Goal: Task Accomplishment & Management: Use online tool/utility

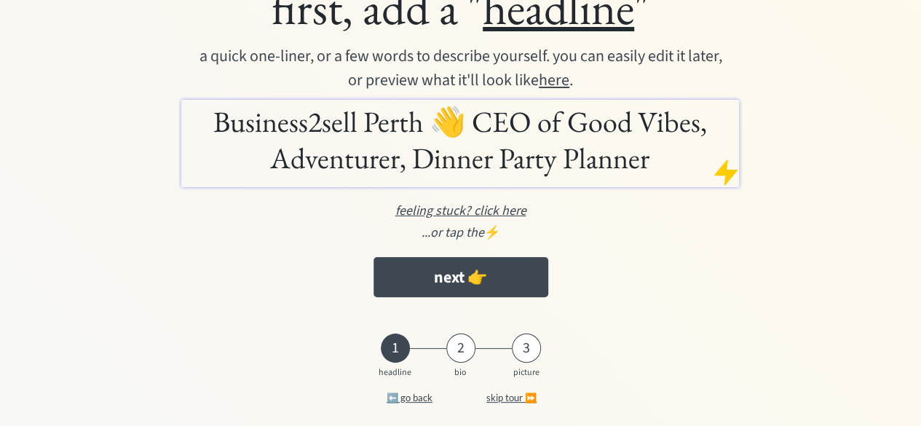
scroll to position [102, 0]
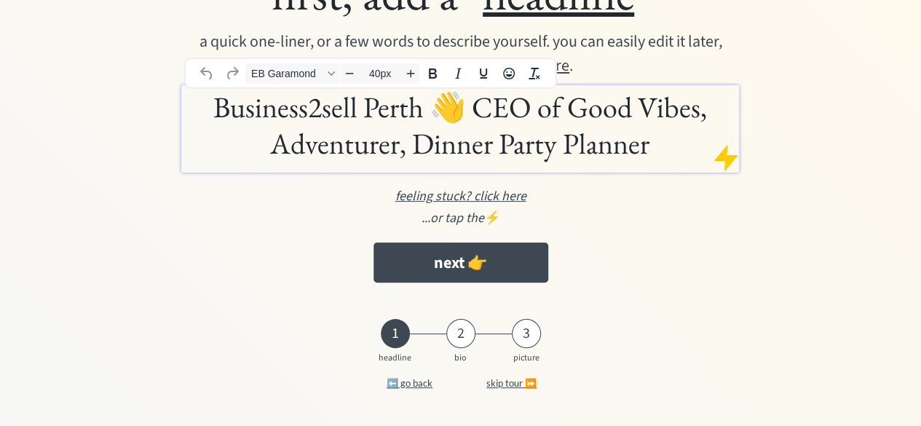
click at [512, 114] on h1 "Business2sell Perth 👋 CEO of Good Vibes, Adventurer, Dinner Party Planner" at bounding box center [460, 125] width 550 height 73
click at [506, 116] on h1 "Business2sell Perth 👋 CEO of Good Vibes, Adventurer, Dinner Party Planner" at bounding box center [460, 125] width 550 height 73
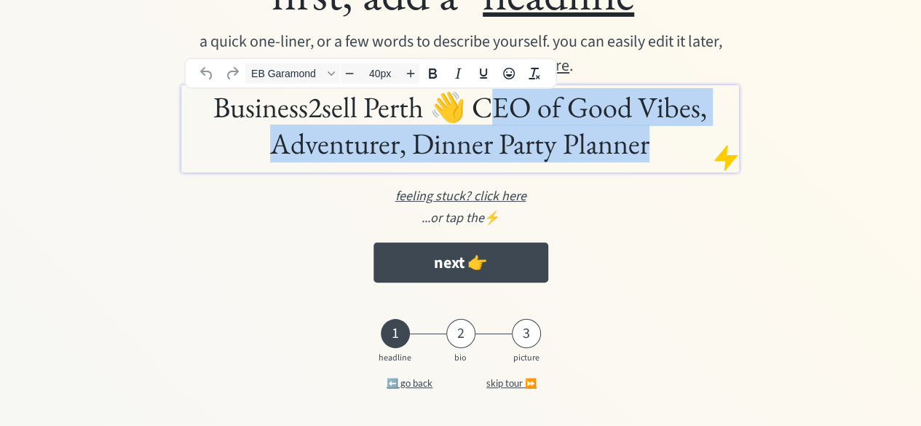
drag, startPoint x: 483, startPoint y: 107, endPoint x: 649, endPoint y: 139, distance: 169.0
click at [649, 139] on h1 "Business2sell Perth 👋 CEO of Good Vibes, Adventurer, Dinner Party Planner" at bounding box center [460, 125] width 550 height 73
paste div
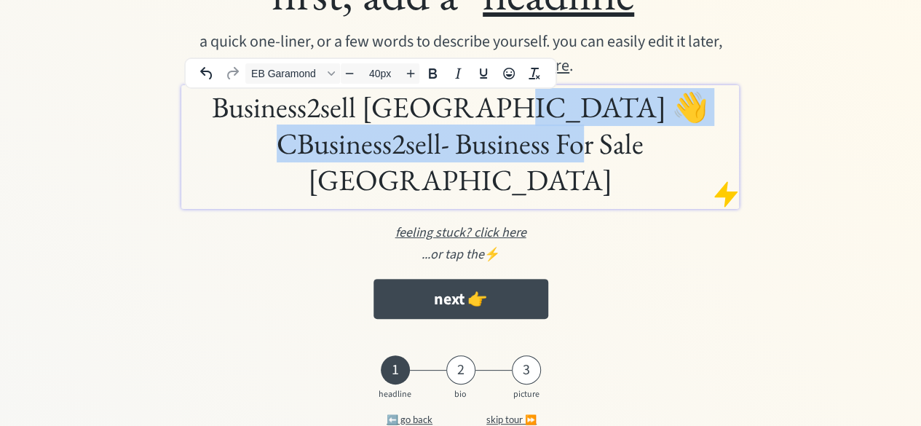
drag, startPoint x: 464, startPoint y: 103, endPoint x: 537, endPoint y: 136, distance: 80.5
click at [537, 136] on h1 "Business2sell [GEOGRAPHIC_DATA] 👋 CBusiness2sell- Business For Sale [GEOGRAPHIC…" at bounding box center [460, 143] width 550 height 109
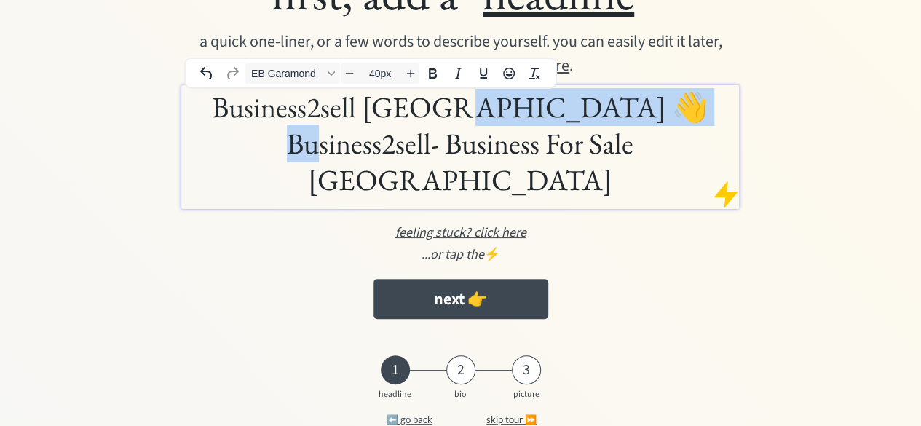
drag, startPoint x: 611, startPoint y: 110, endPoint x: 427, endPoint y: 108, distance: 184.2
click at [427, 108] on h1 "Business2sell [GEOGRAPHIC_DATA] 👋 Business2sell- Business For Sale [GEOGRAPHIC_…" at bounding box center [460, 143] width 550 height 109
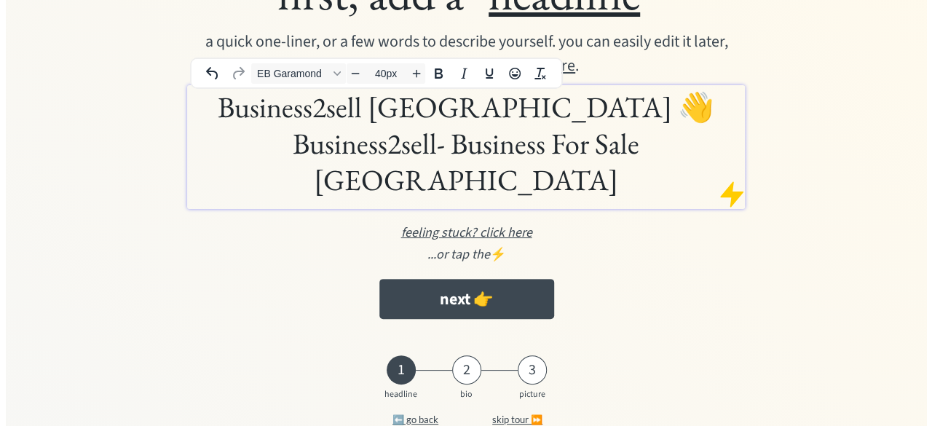
scroll to position [66, 0]
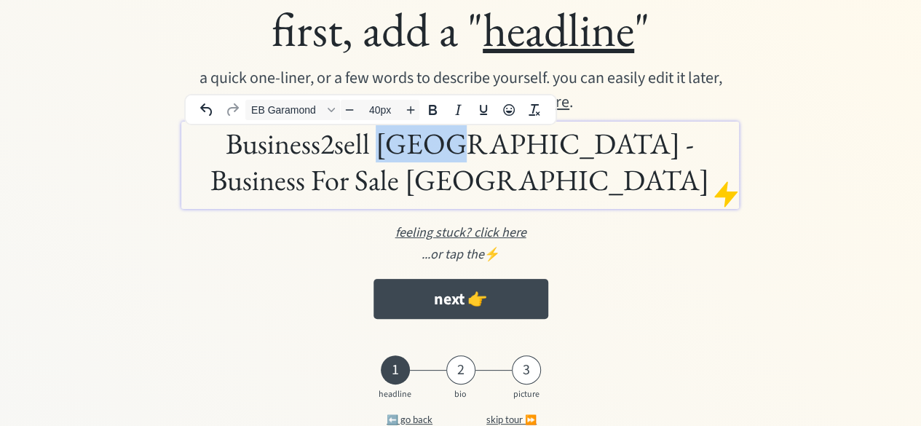
drag, startPoint x: 422, startPoint y: 148, endPoint x: 374, endPoint y: 142, distance: 48.4
click at [374, 142] on h1 "Business2sell [GEOGRAPHIC_DATA] - Business For Sale [GEOGRAPHIC_DATA]" at bounding box center [460, 161] width 550 height 73
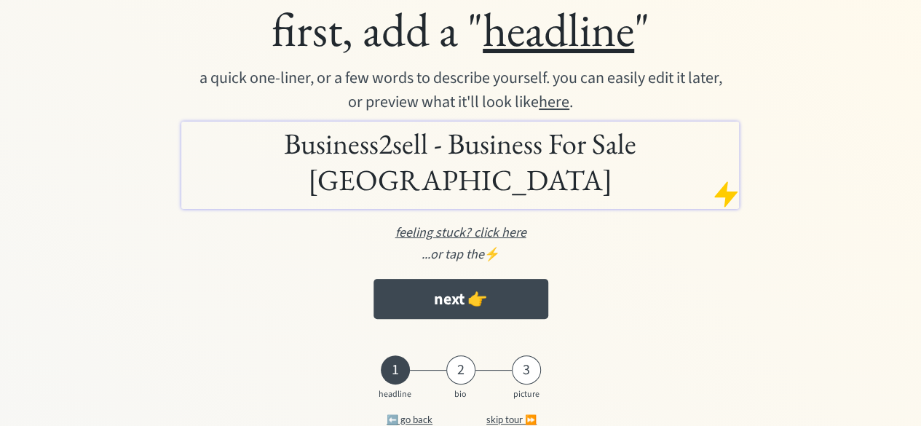
click at [659, 202] on div "first, add a " headline " a quick one-liner, or a few words to describe yoursel…" at bounding box center [460, 163] width 713 height 341
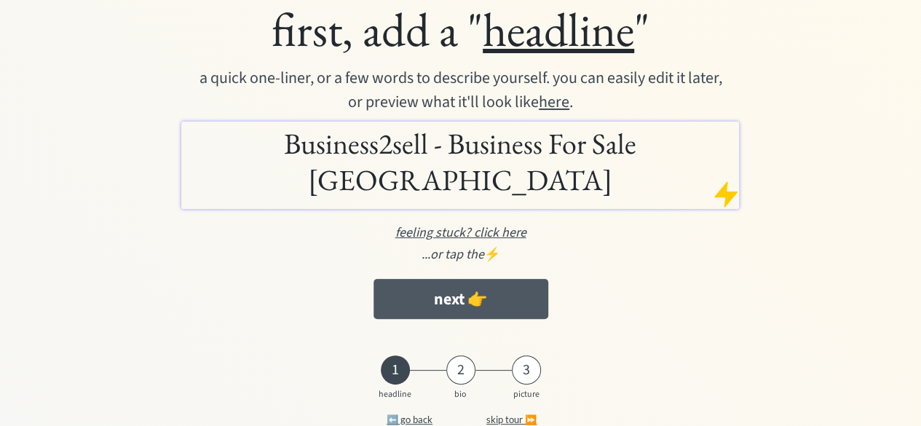
click at [467, 279] on button "next 👉" at bounding box center [460, 299] width 175 height 40
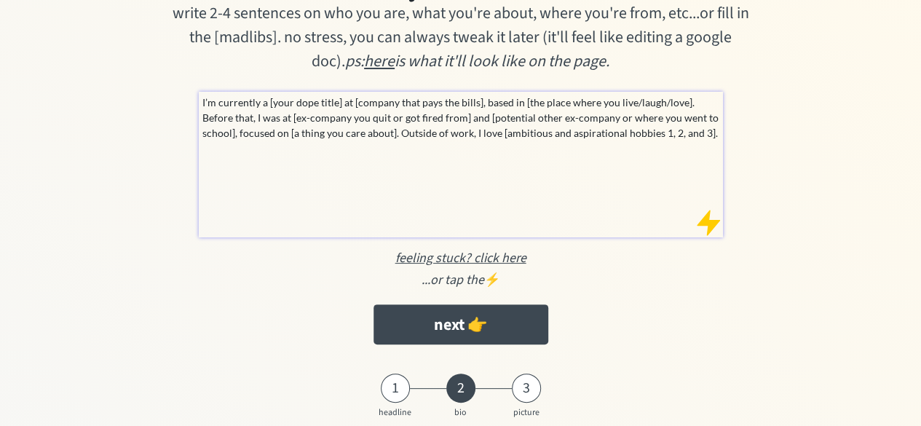
scroll to position [83, 0]
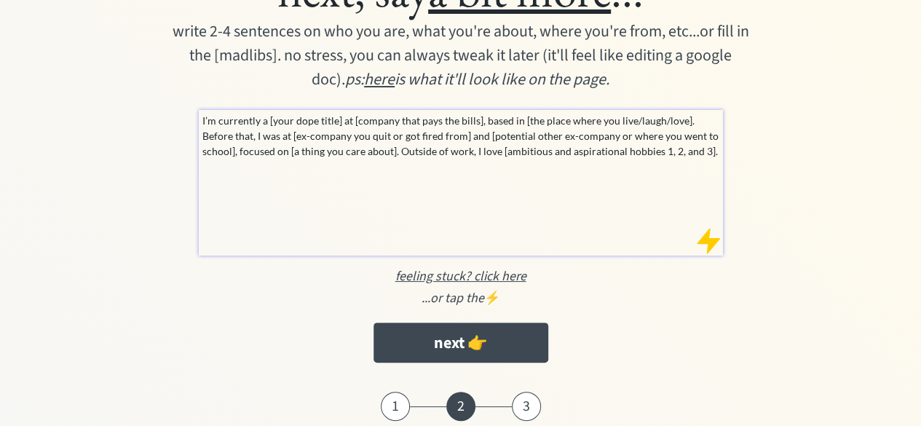
click at [331, 138] on p "I’m currently a [your dope title] at [company that pays the bills], based in [t…" at bounding box center [461, 136] width 518 height 46
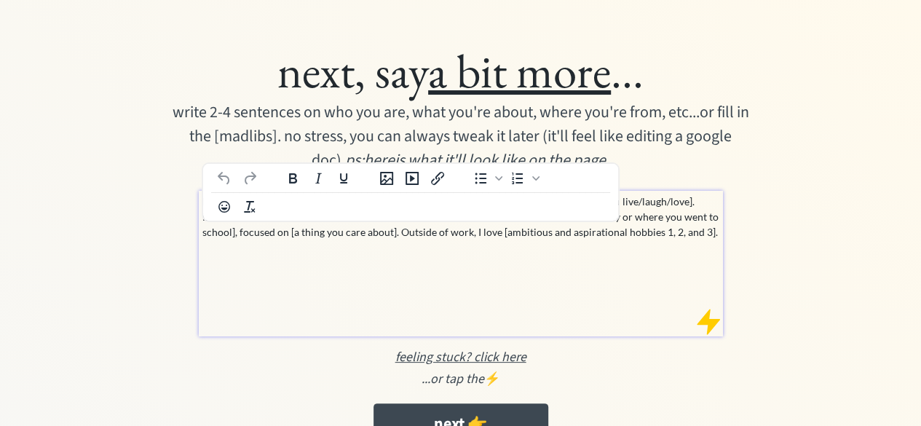
scroll to position [0, 0]
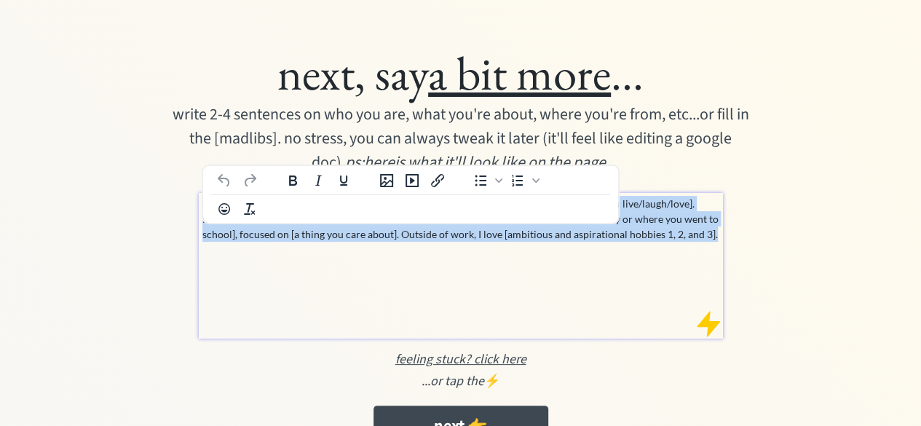
drag, startPoint x: 683, startPoint y: 231, endPoint x: 189, endPoint y: 210, distance: 493.9
click at [189, 210] on div "next, say a bit more ... write 2-4 sentences on who you are, what you're about,…" at bounding box center [460, 244] width 713 height 416
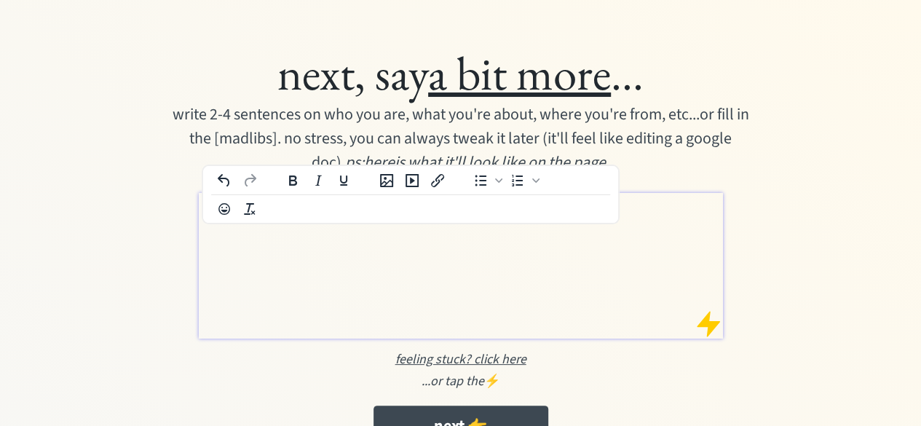
paste div
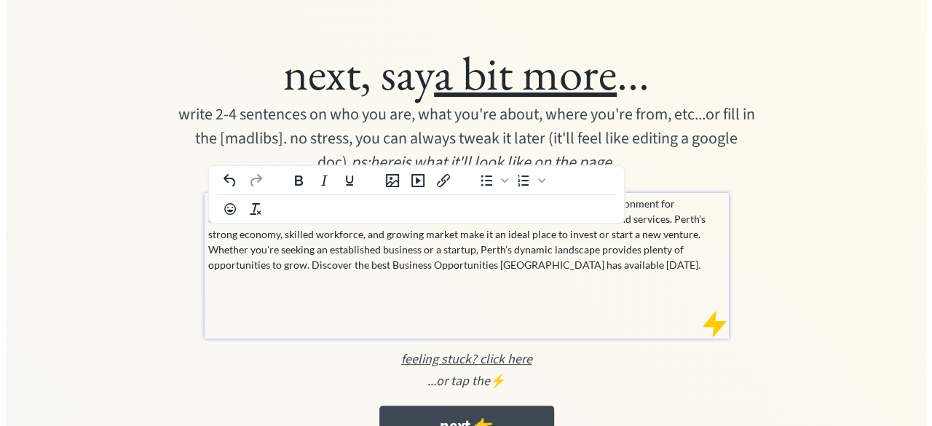
scroll to position [73, 0]
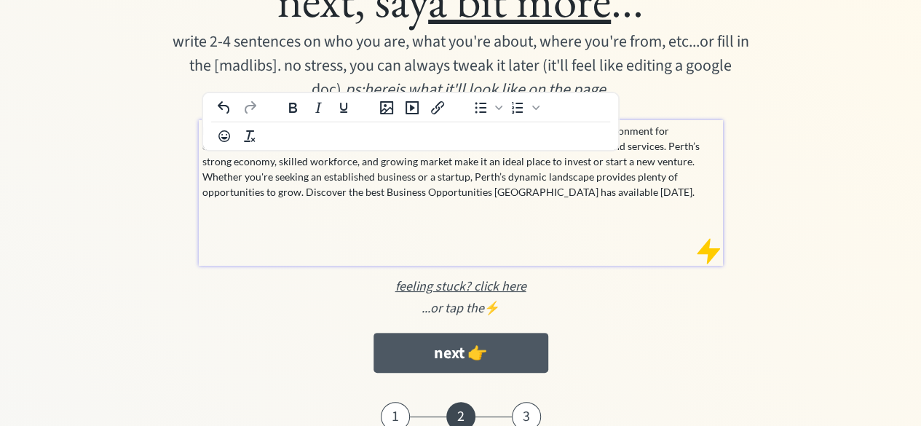
click at [501, 352] on button "next 👉" at bounding box center [460, 353] width 175 height 40
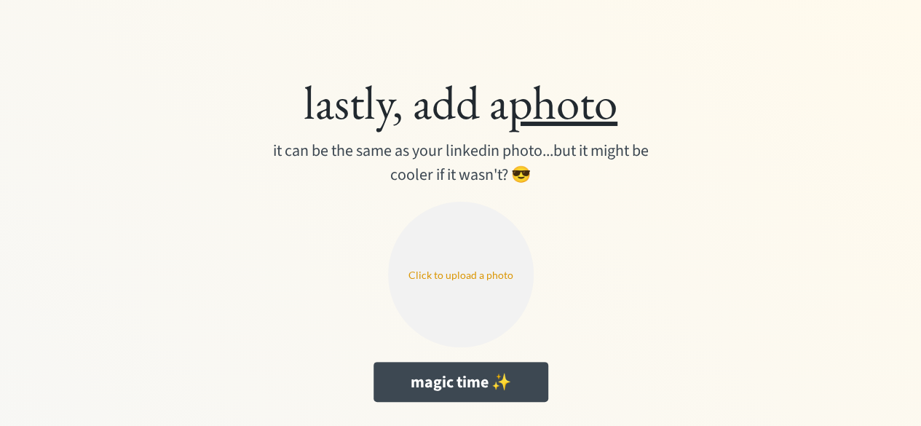
click at [459, 296] on input "file" at bounding box center [461, 275] width 146 height 146
type input "C:\fakepath\B2S AU logo.png"
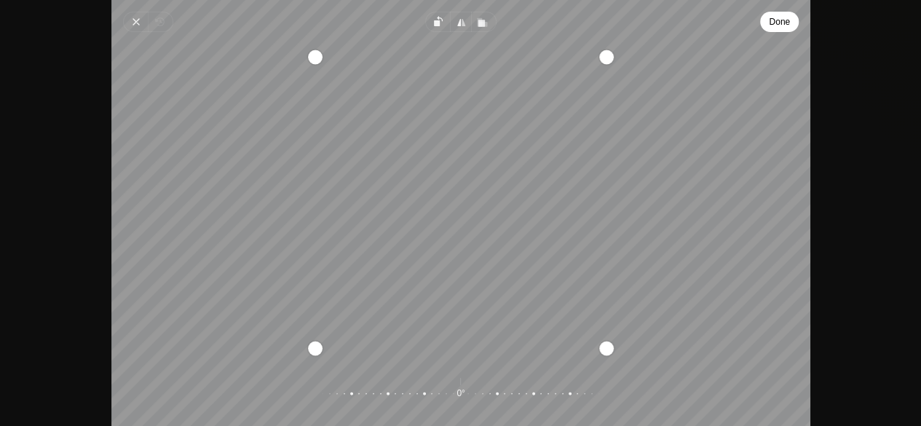
click at [782, 27] on span "Done" at bounding box center [779, 21] width 21 height 17
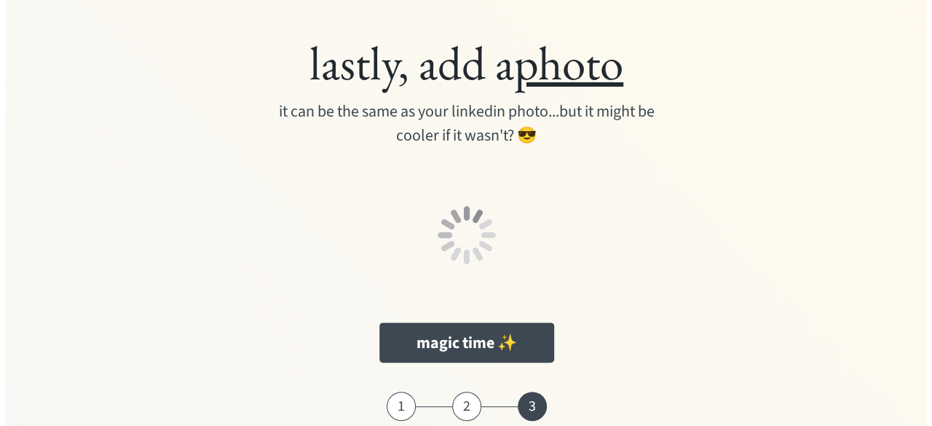
scroll to position [73, 0]
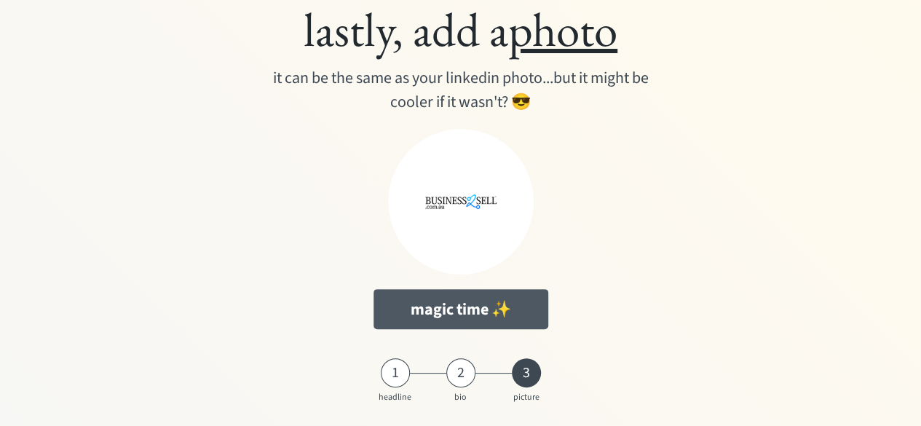
click at [448, 315] on button "magic time ✨" at bounding box center [460, 309] width 175 height 40
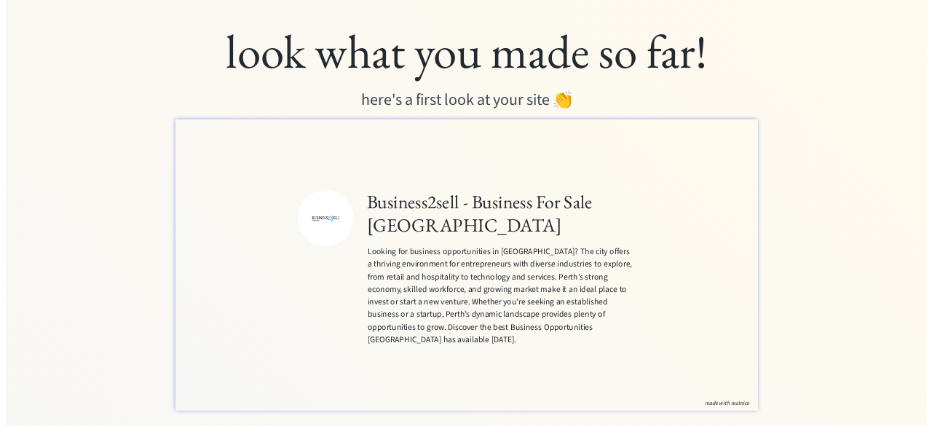
scroll to position [112, 0]
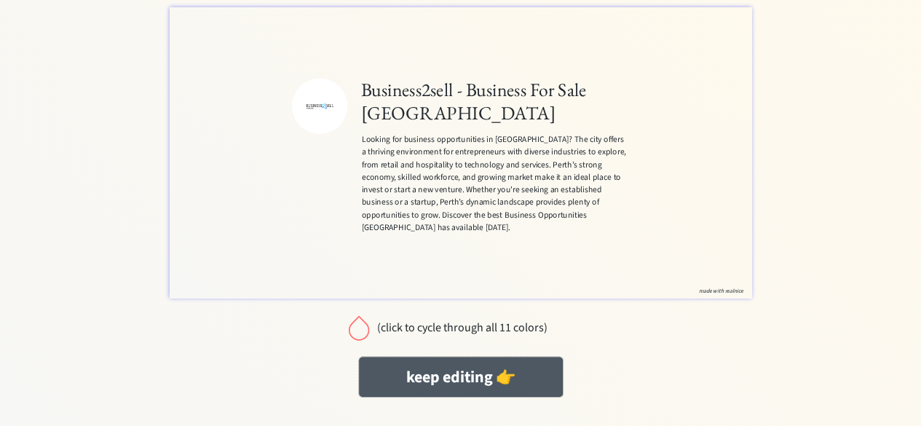
click at [481, 389] on button "keep editing 👉" at bounding box center [461, 377] width 204 height 40
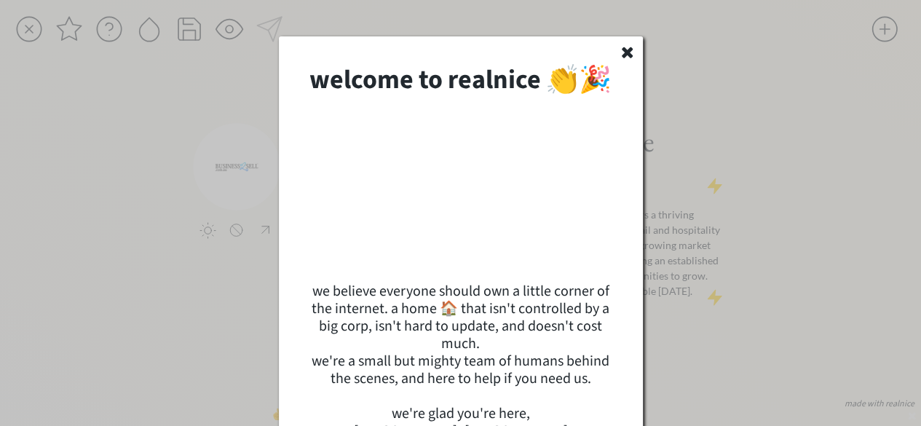
click at [626, 50] on use at bounding box center [626, 52] width 11 height 11
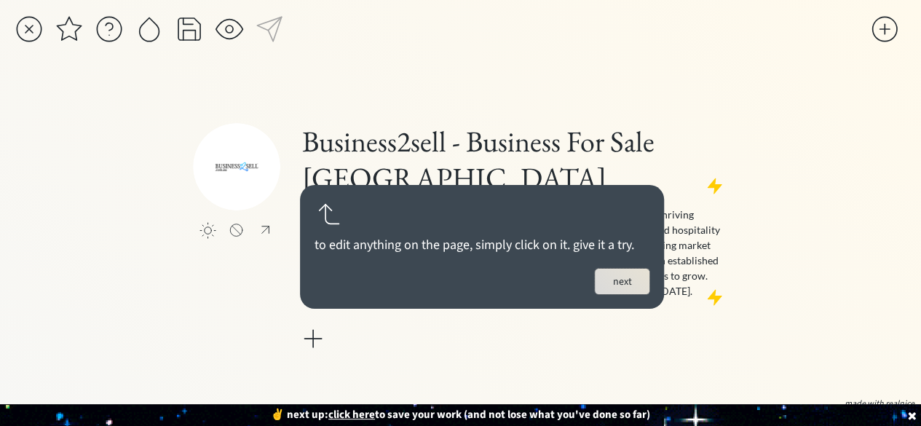
click at [599, 279] on button "next" at bounding box center [622, 281] width 55 height 25
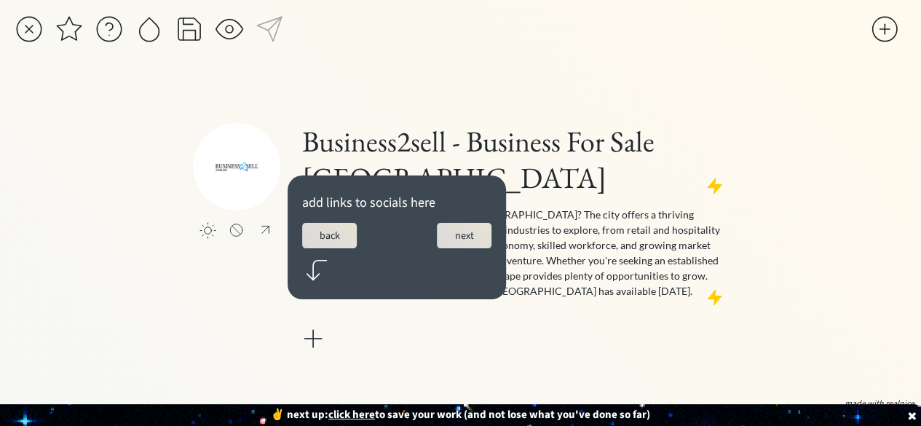
click at [464, 239] on button "next" at bounding box center [464, 235] width 55 height 25
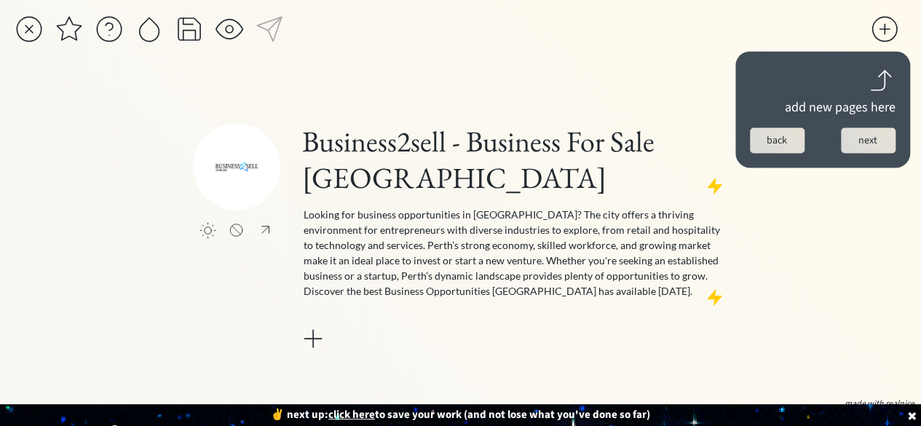
click at [884, 148] on button "next" at bounding box center [868, 139] width 55 height 25
click at [878, 142] on button "next" at bounding box center [868, 139] width 55 height 25
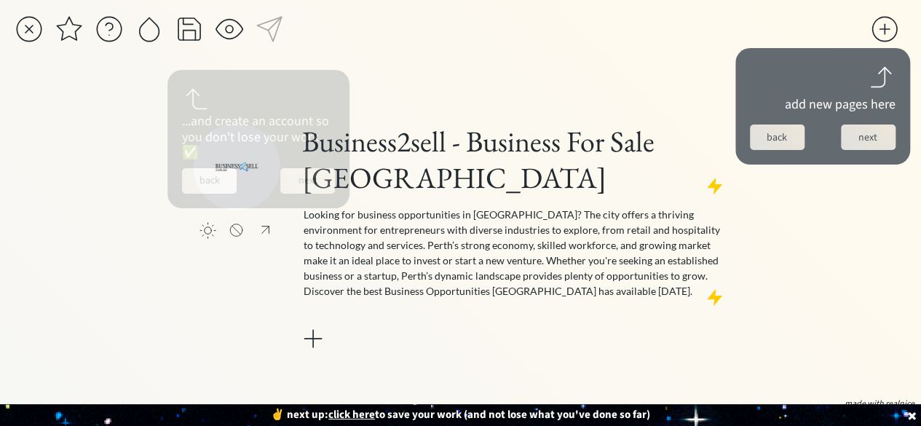
click at [873, 142] on button "next" at bounding box center [868, 136] width 55 height 25
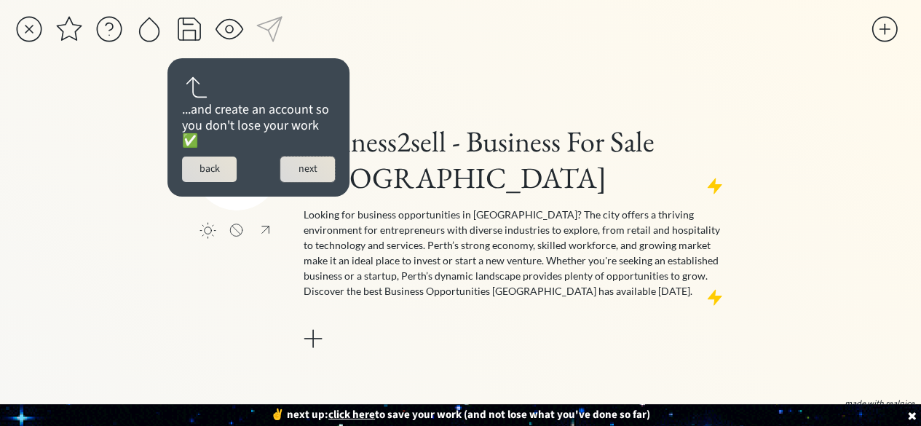
click at [309, 173] on button "next" at bounding box center [307, 168] width 55 height 25
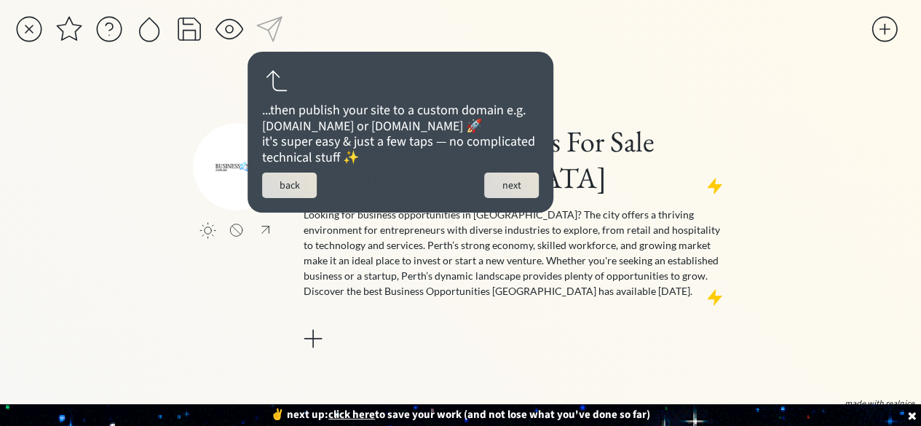
click at [495, 198] on button "next" at bounding box center [511, 185] width 55 height 25
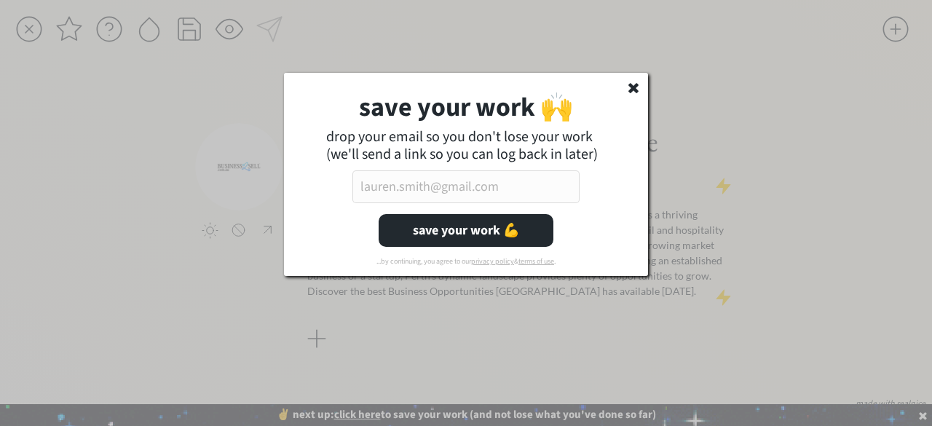
click at [627, 90] on icon at bounding box center [633, 87] width 15 height 15
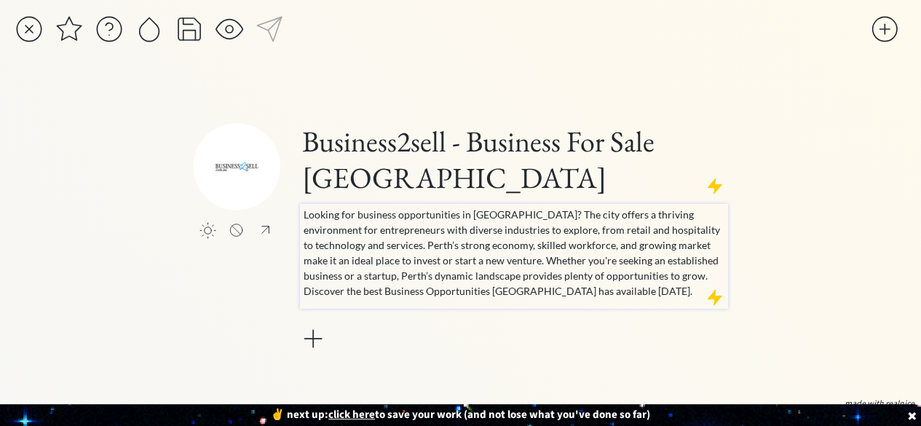
click at [530, 276] on p "Looking for business opportunities in Perth? The city offers a thriving environ…" at bounding box center [514, 253] width 421 height 92
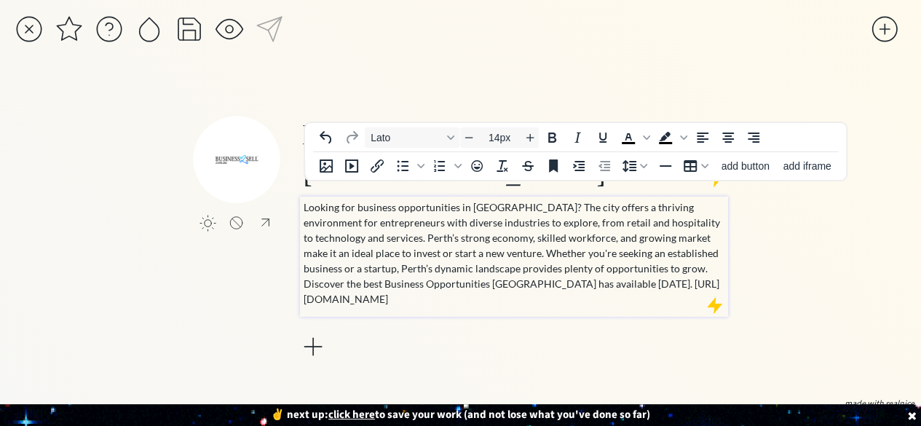
drag, startPoint x: 552, startPoint y: 279, endPoint x: 304, endPoint y: 278, distance: 247.5
click at [304, 278] on p "Looking for business opportunities in Perth? The city offers a thriving environ…" at bounding box center [514, 252] width 421 height 107
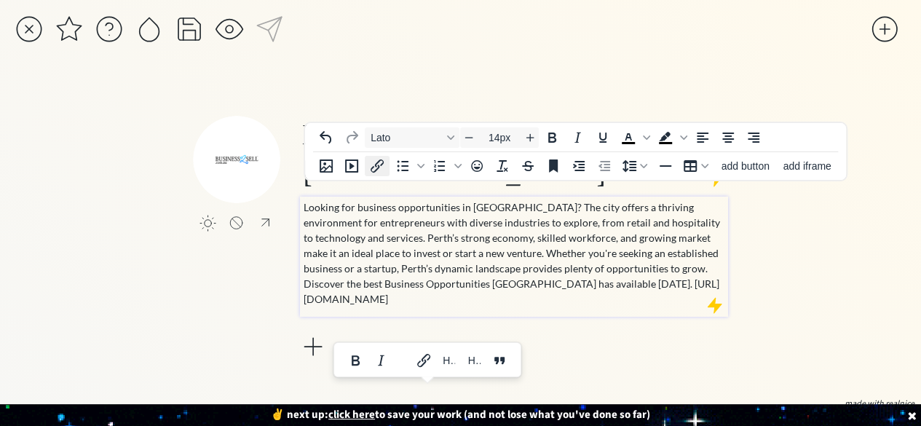
click at [374, 164] on icon "Insert/edit link" at bounding box center [376, 165] width 17 height 17
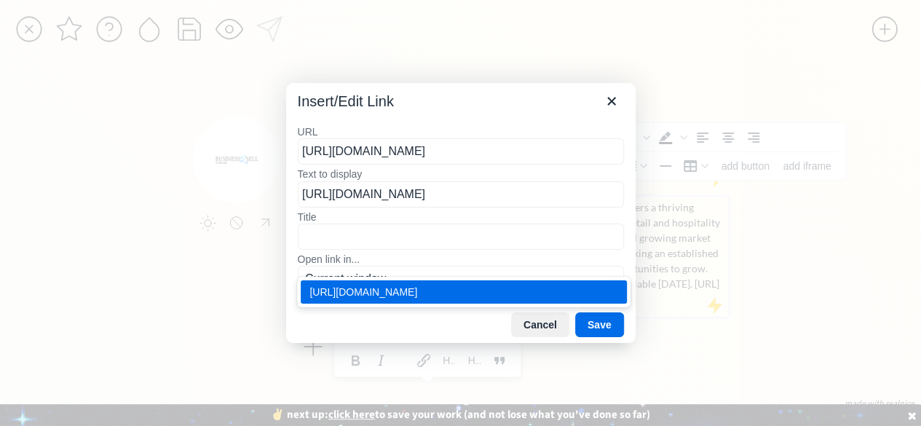
click at [389, 283] on div "https://www.business2sell.com.au/businesses/wa/perth" at bounding box center [465, 291] width 312 height 17
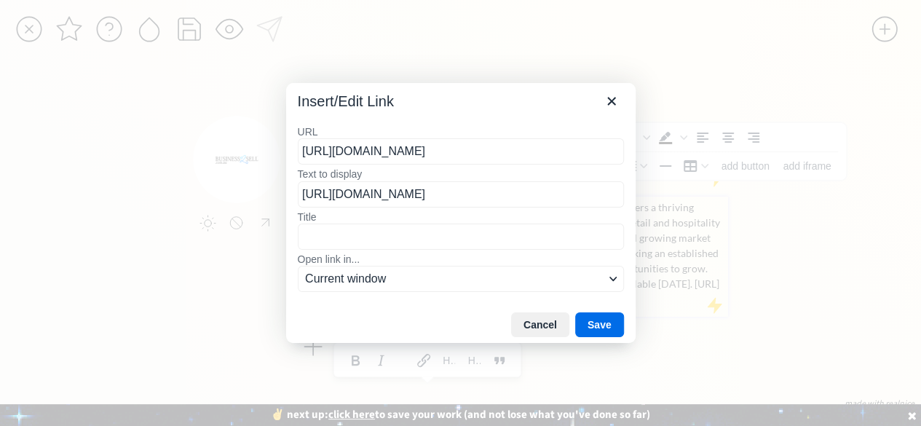
type input "https://www.business2sell.com.au/businesses/wa/perth"
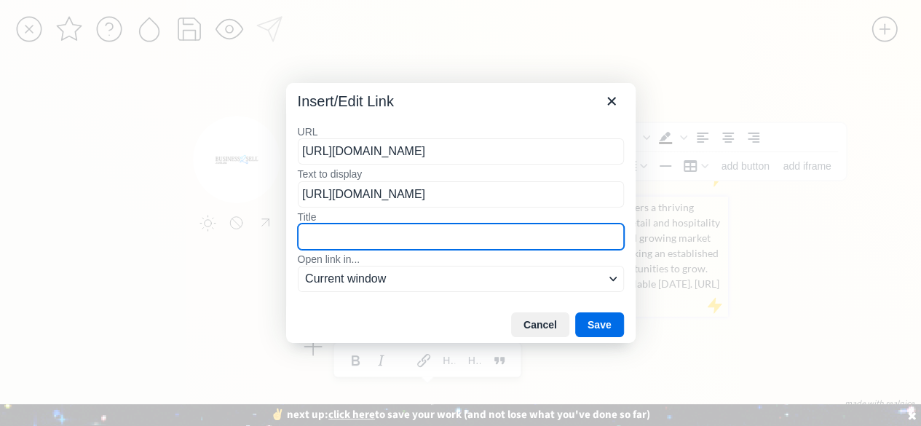
click at [382, 238] on input "Title" at bounding box center [461, 236] width 326 height 26
paste input "https://www.business2sell.com.au/businesses/wa/perth"
type input "https://www.business2sell.com.au/businesses/wa/perth"
click at [585, 318] on button "Save" at bounding box center [599, 324] width 49 height 25
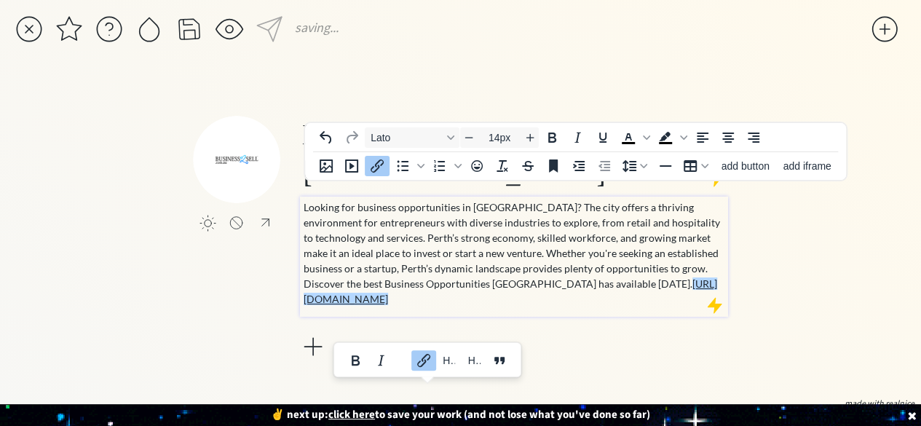
click at [603, 286] on p "Looking for business opportunities in Perth? The city offers a thriving environ…" at bounding box center [514, 252] width 421 height 107
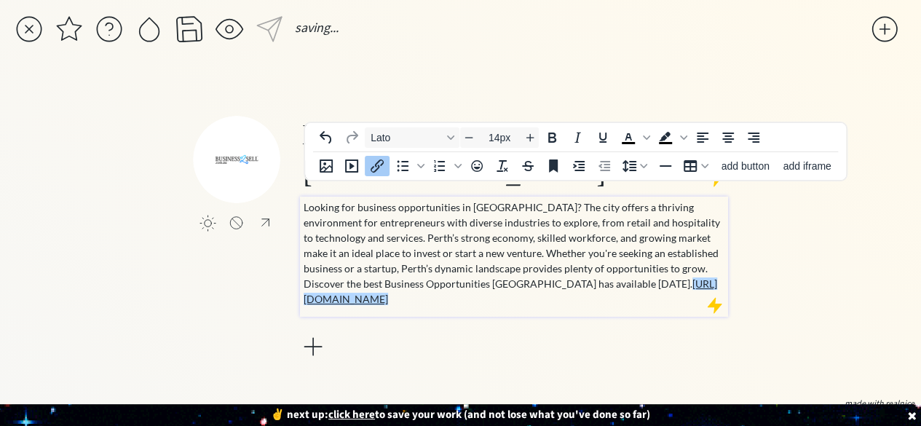
click at [532, 318] on div "Business2sell - Business For Sale Perth Looking for business opportunities in P…" at bounding box center [514, 239] width 428 height 246
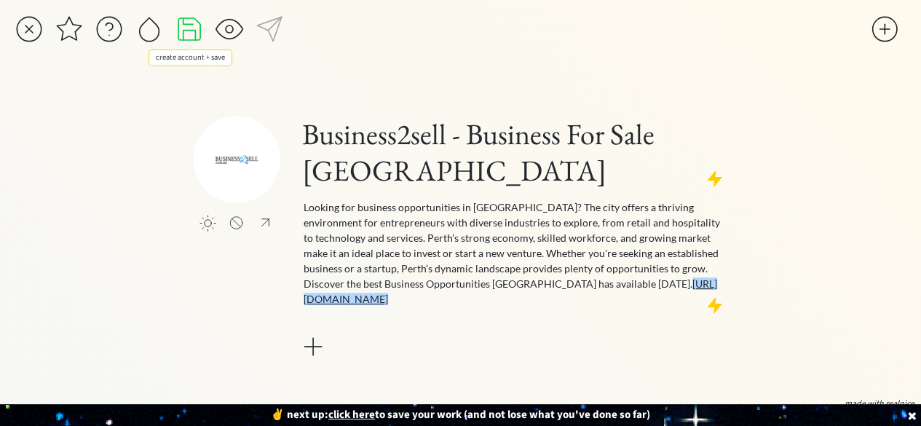
click at [191, 29] on div at bounding box center [189, 29] width 29 height 29
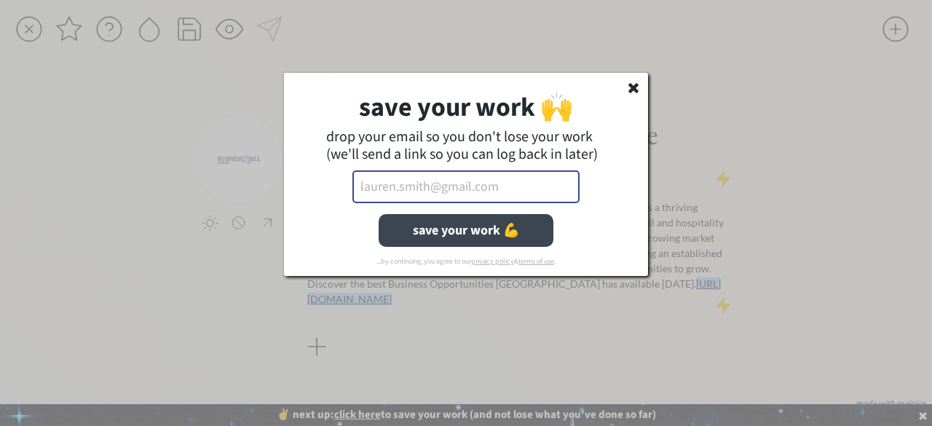
paste input "businesstosellau@gmail.com"
type input "businesstosellau@gmail.com"
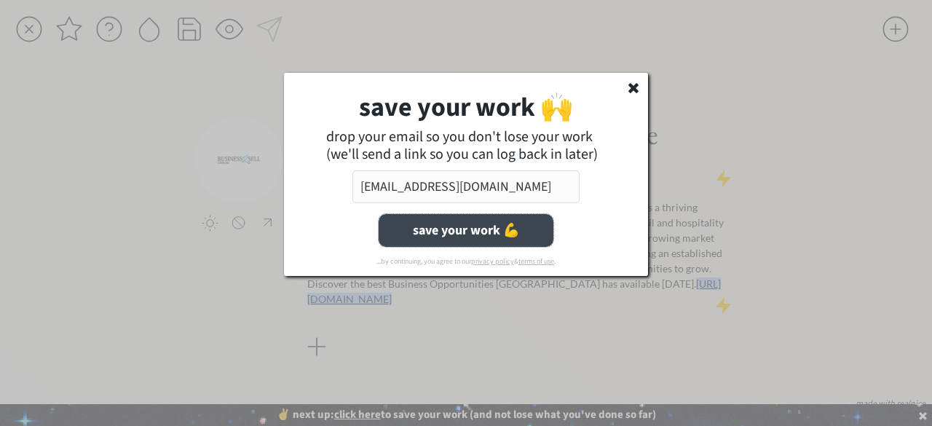
click at [445, 229] on button "save your work 💪" at bounding box center [466, 230] width 175 height 33
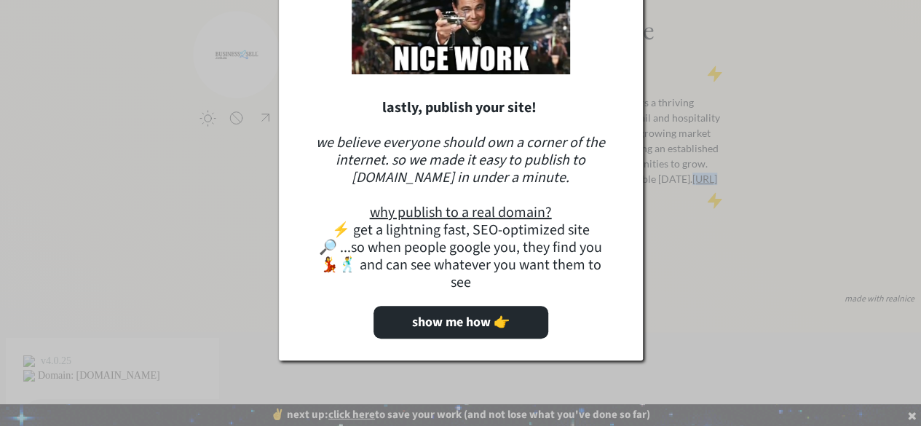
scroll to position [114, 0]
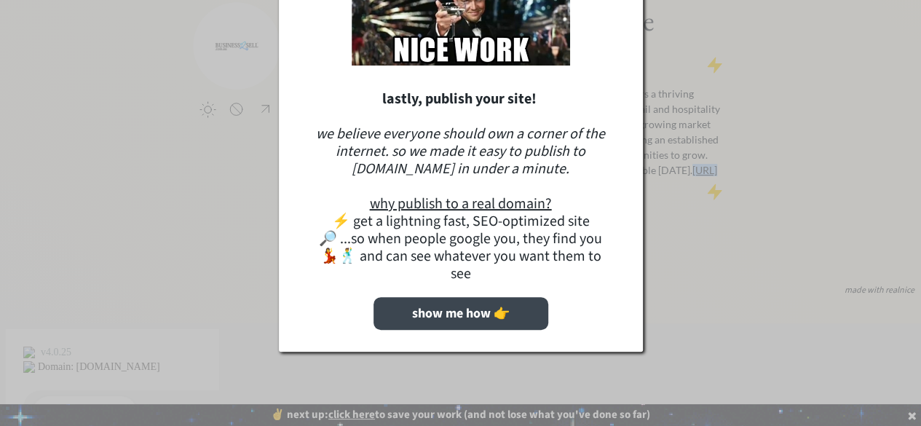
click at [481, 312] on button "show me how 👉" at bounding box center [460, 313] width 175 height 33
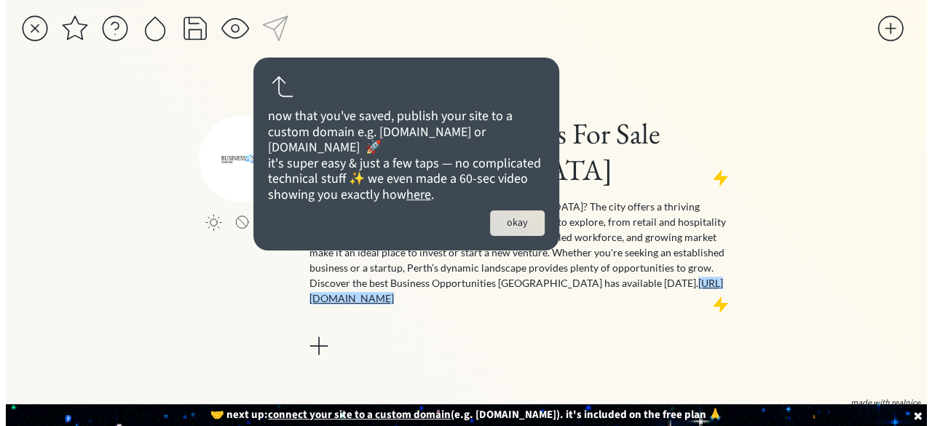
scroll to position [0, 0]
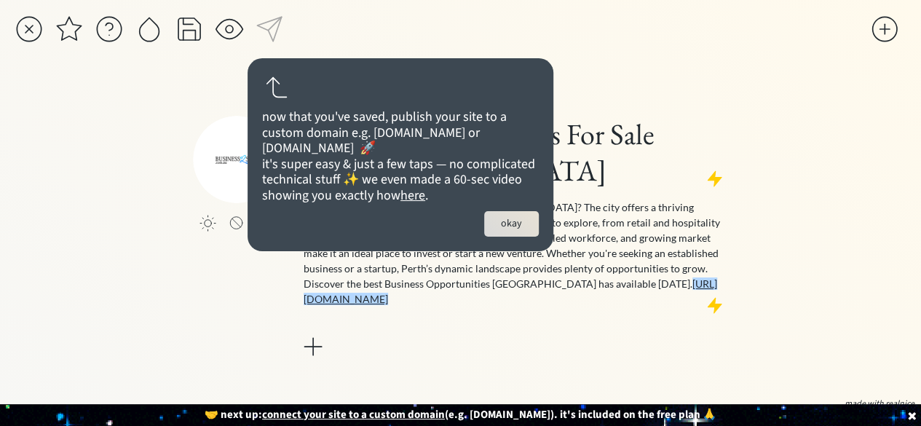
click at [517, 234] on button "okay" at bounding box center [511, 223] width 55 height 25
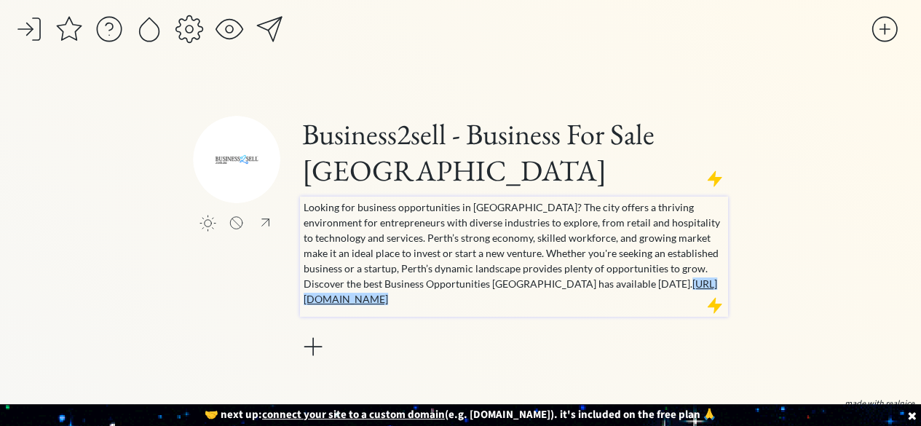
click at [579, 280] on p "Looking for business opportunities in Perth? The city offers a thriving environ…" at bounding box center [514, 252] width 421 height 107
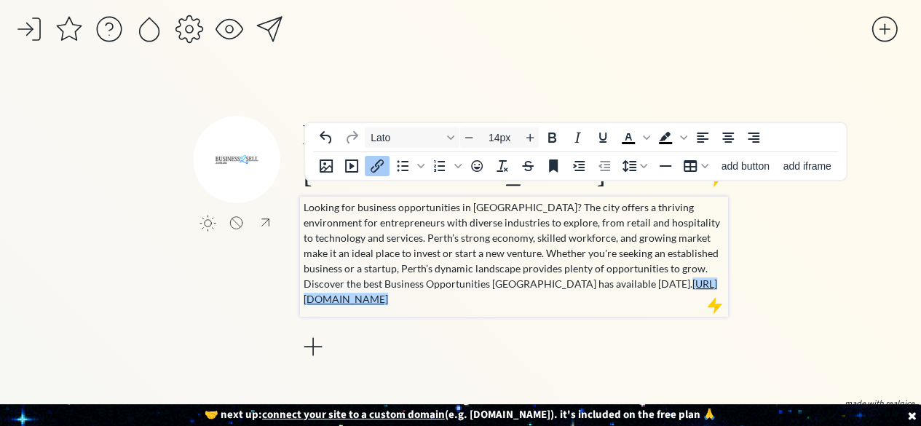
click at [309, 332] on div at bounding box center [312, 346] width 29 height 29
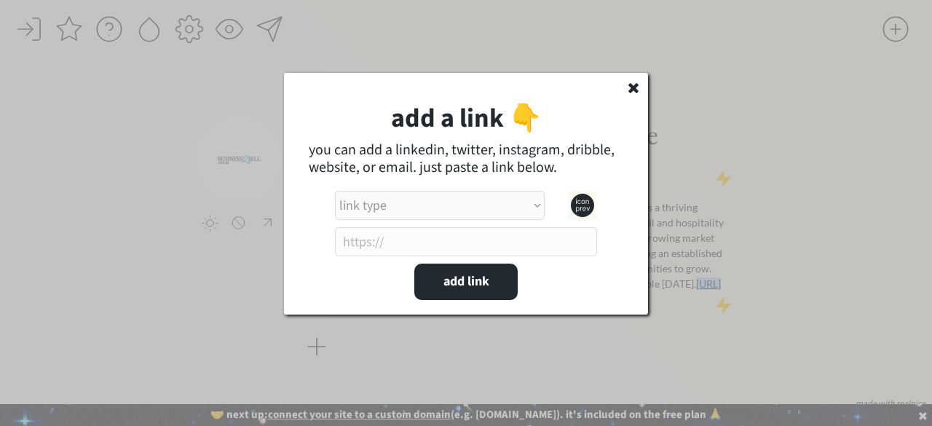
click at [427, 217] on select "link type apple music apple podcasts beehiiv behance bluesky calendar discord d…" at bounding box center [440, 205] width 210 height 29
select select ""instagram""
click at [335, 191] on select "link type apple music apple podcasts beehiiv behance bluesky calendar discord d…" at bounding box center [440, 205] width 210 height 29
click at [483, 247] on input "input" at bounding box center [466, 241] width 262 height 29
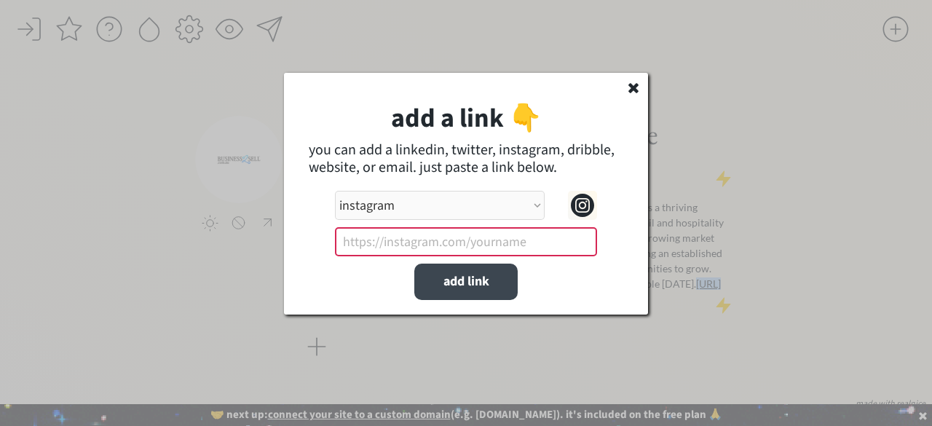
paste input "https://www.instagram.com/business2sell.com.au/"
type input "https://www.instagram.com/business2sell.com.au/"
click at [447, 282] on button "add link" at bounding box center [465, 282] width 103 height 36
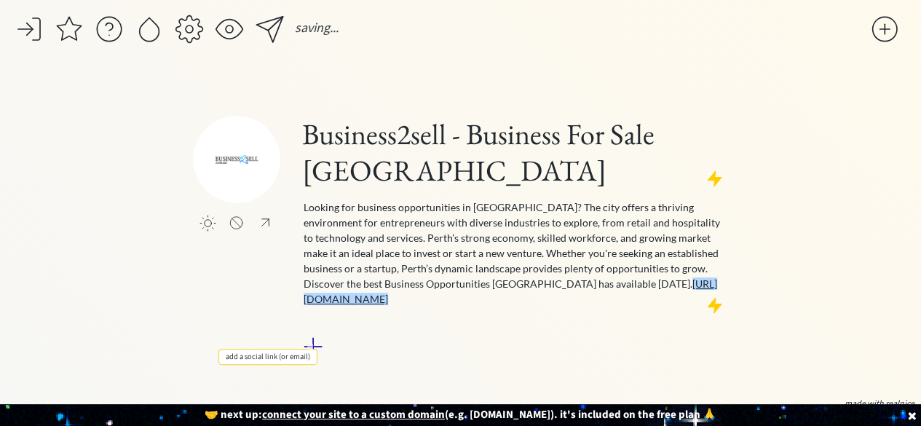
click at [312, 332] on div at bounding box center [312, 346] width 29 height 29
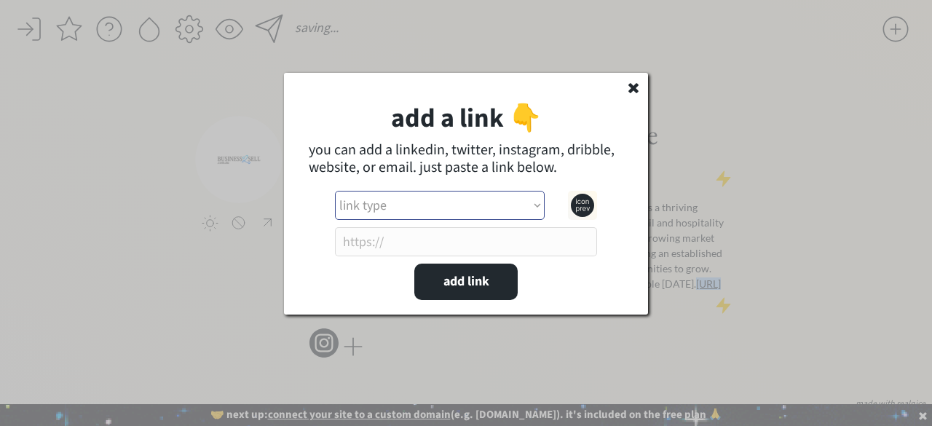
click at [395, 215] on select "link type apple music apple podcasts beehiiv behance bluesky calendar discord d…" at bounding box center [440, 205] width 210 height 29
select select ""instagram""
click at [335, 191] on select "link type apple music apple podcasts beehiiv behance bluesky calendar discord d…" at bounding box center [440, 205] width 210 height 29
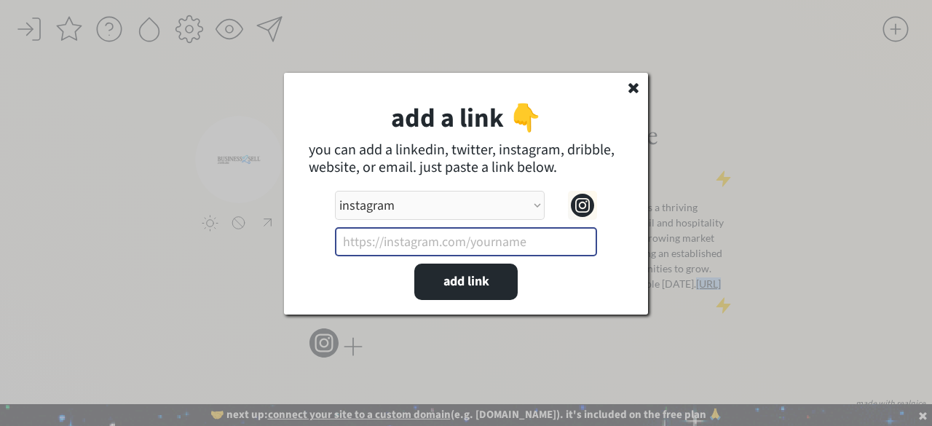
click at [415, 232] on input "input" at bounding box center [466, 241] width 262 height 29
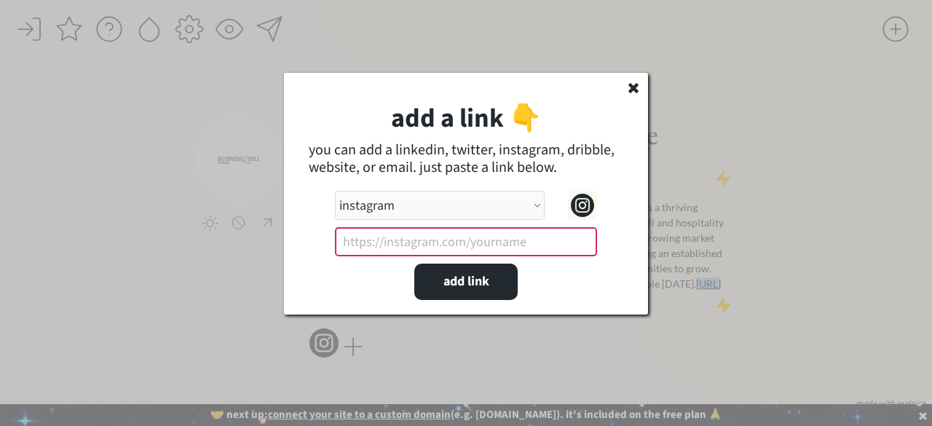
paste input "https://www.instagram.com/business2sell.com.au/"
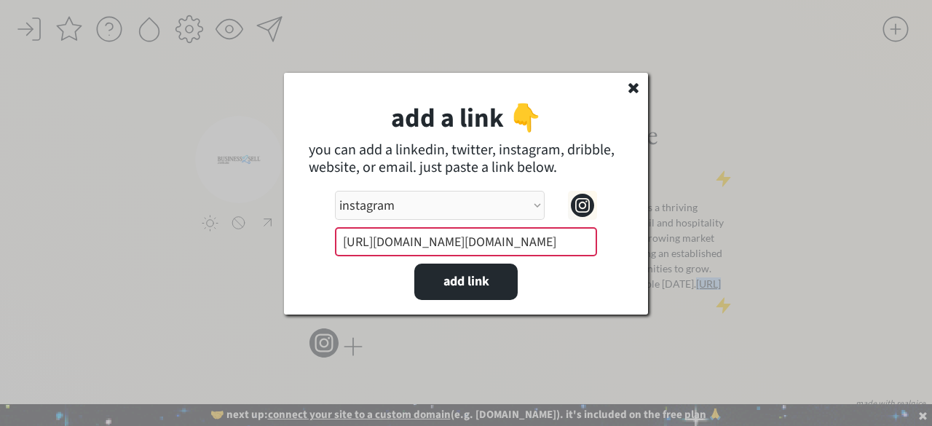
scroll to position [0, 33]
click at [492, 248] on input "input" at bounding box center [466, 241] width 262 height 29
click at [472, 250] on input "input" at bounding box center [466, 241] width 262 height 29
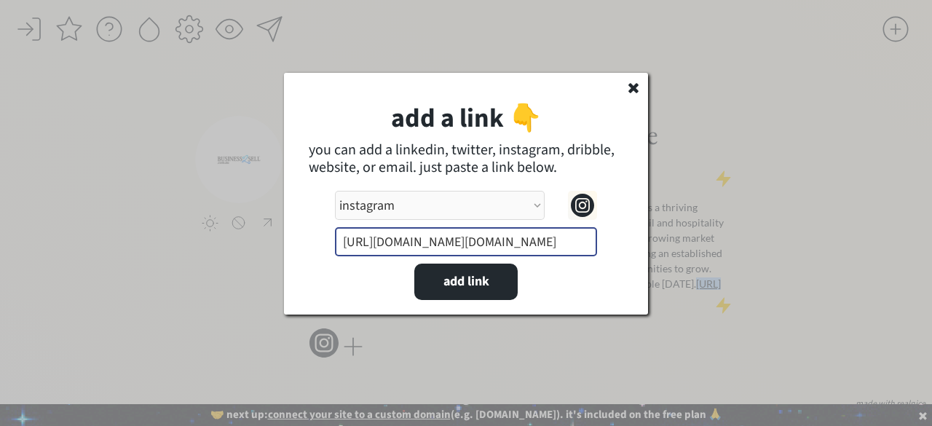
click at [472, 250] on input "input" at bounding box center [466, 241] width 262 height 29
click at [545, 245] on input "input" at bounding box center [466, 241] width 262 height 29
type input "https://www.instagram.com/business2sell.com.au/"
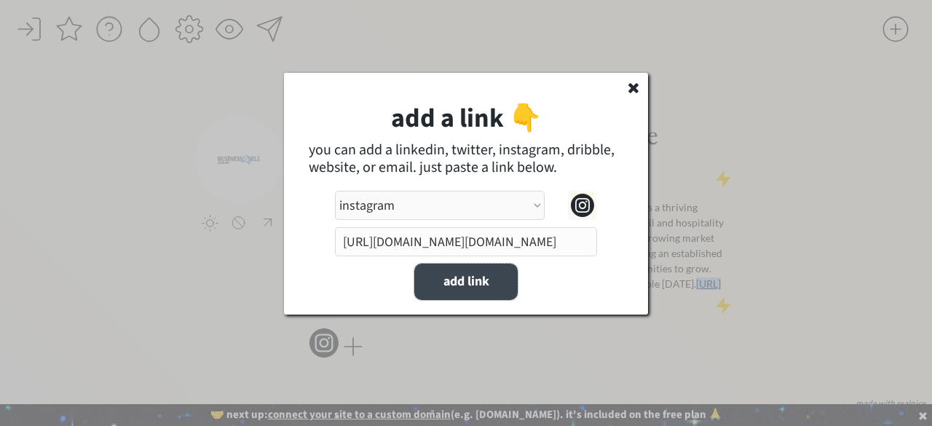
click at [478, 286] on button "add link" at bounding box center [465, 282] width 103 height 36
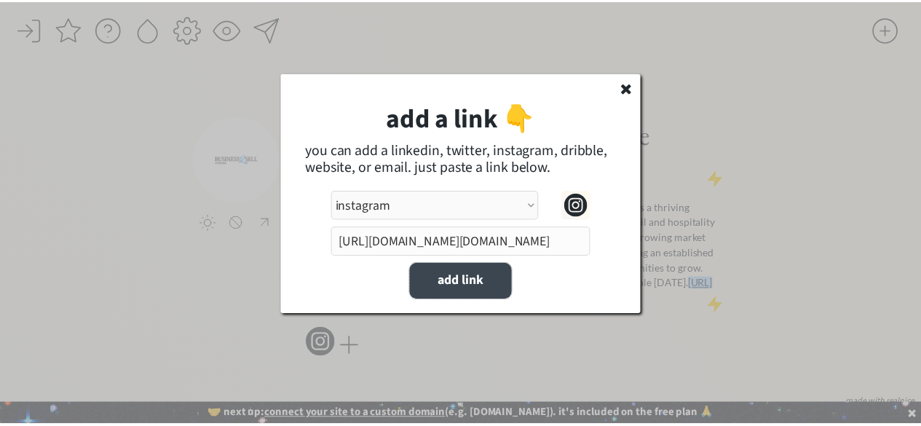
scroll to position [0, 0]
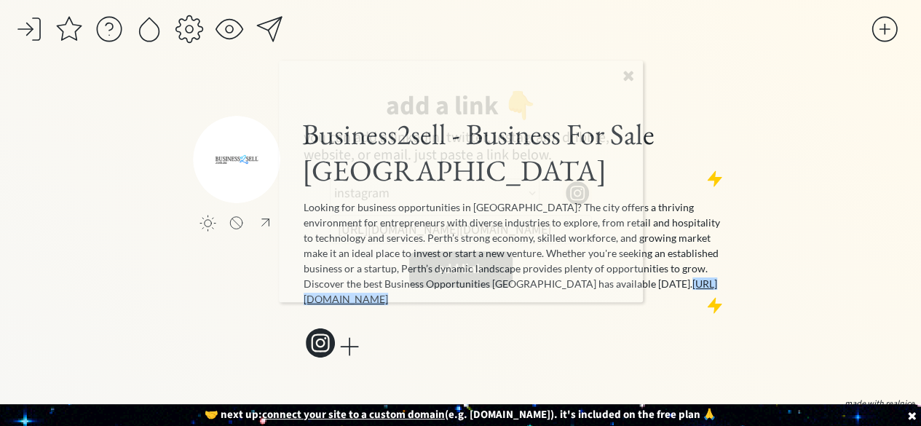
select select ""PLACEHOLDER_1427118222253""
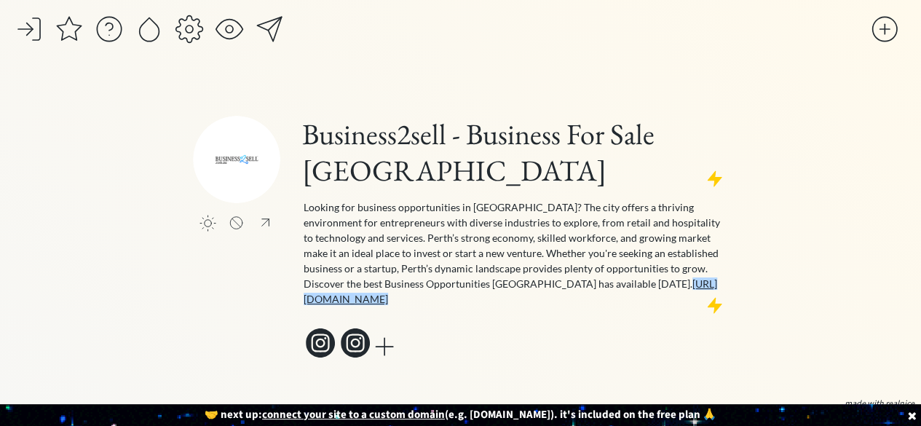
click at [349, 328] on icon at bounding box center [355, 342] width 29 height 29
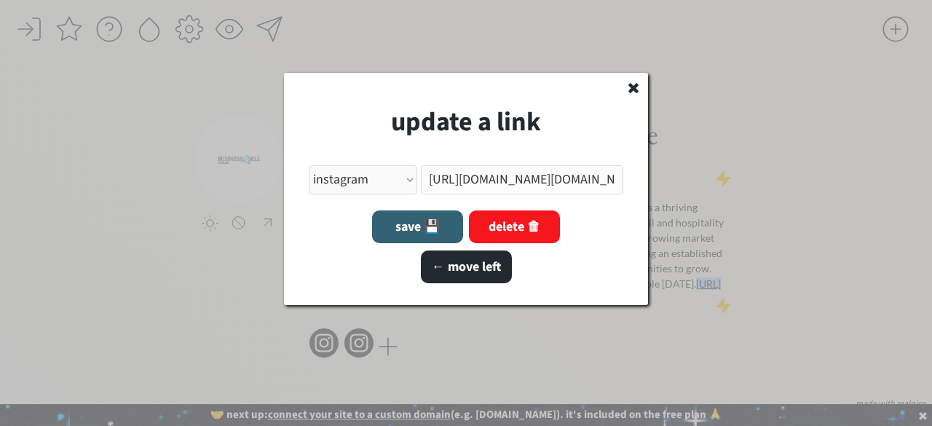
click at [520, 234] on button "delete 🗑" at bounding box center [514, 226] width 91 height 33
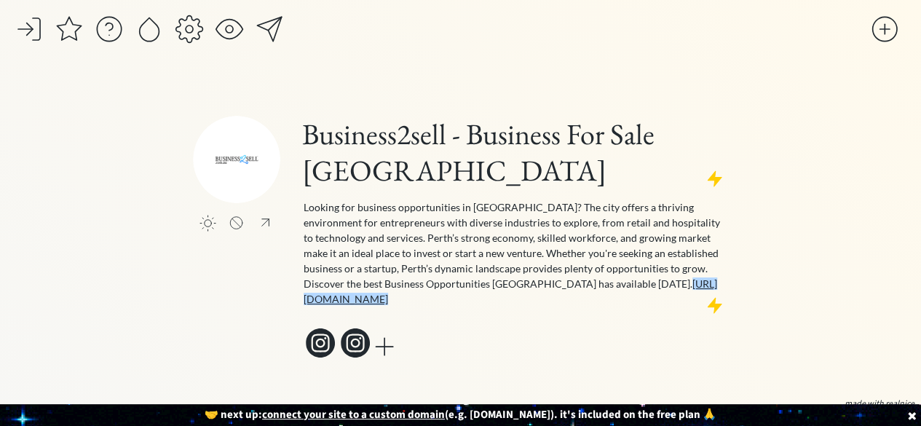
select select ""PLACEHOLDER_1427118222253""
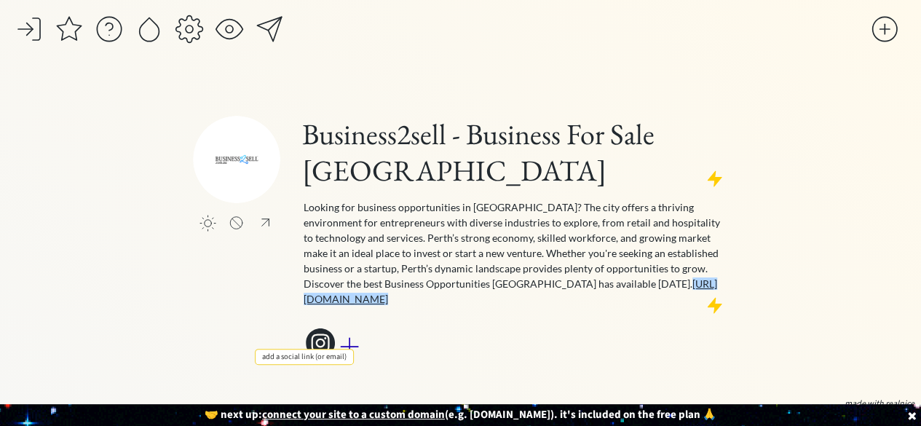
click at [358, 332] on div at bounding box center [349, 346] width 29 height 29
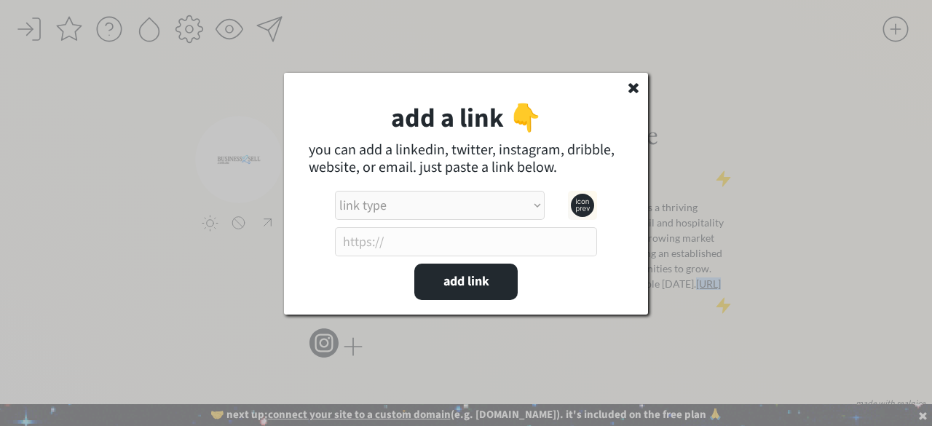
click at [405, 218] on select "link type apple music apple podcasts beehiiv behance bluesky calendar discord d…" at bounding box center [440, 205] width 210 height 29
select select ""facebook""
click at [335, 191] on select "link type apple music apple podcasts beehiiv behance bluesky calendar discord d…" at bounding box center [440, 205] width 210 height 29
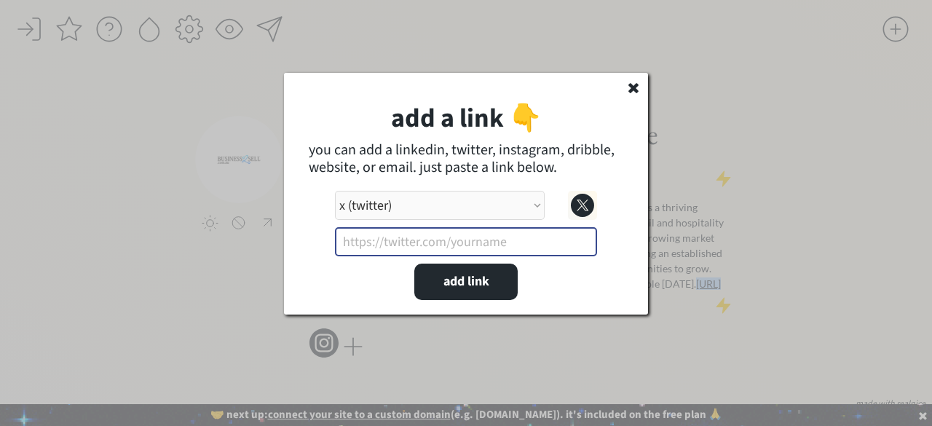
click at [440, 242] on input "input" at bounding box center [466, 241] width 262 height 29
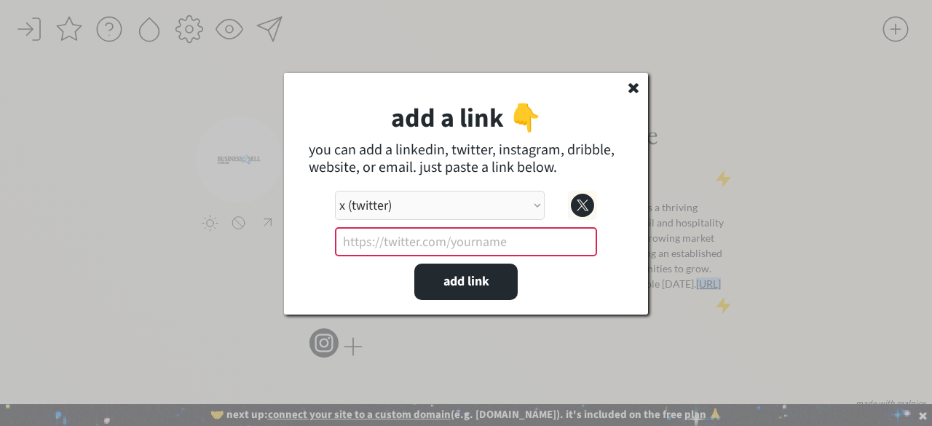
paste input "https://twitter.com/business2sell"
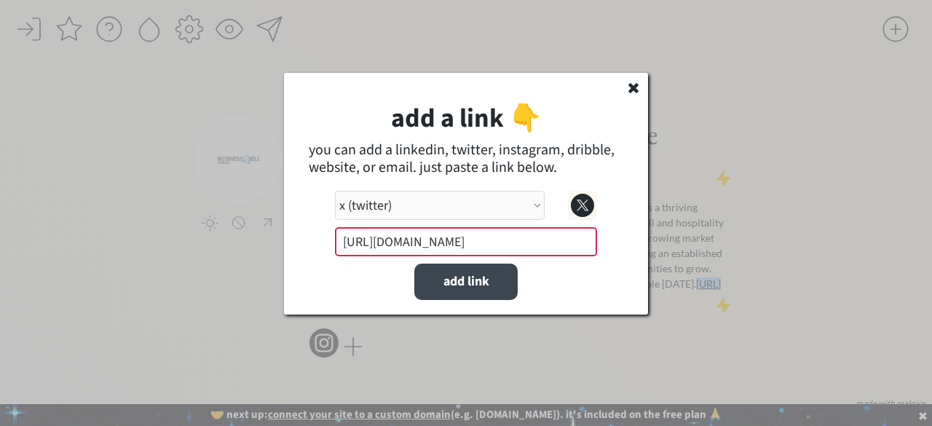
type input "https://twitter.com/business2sell"
click at [459, 282] on button "add link" at bounding box center [465, 282] width 103 height 36
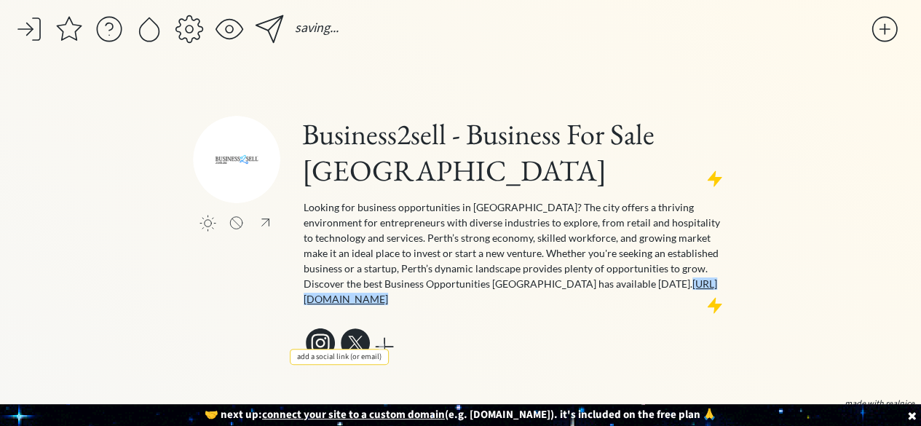
click at [383, 332] on div at bounding box center [384, 346] width 29 height 29
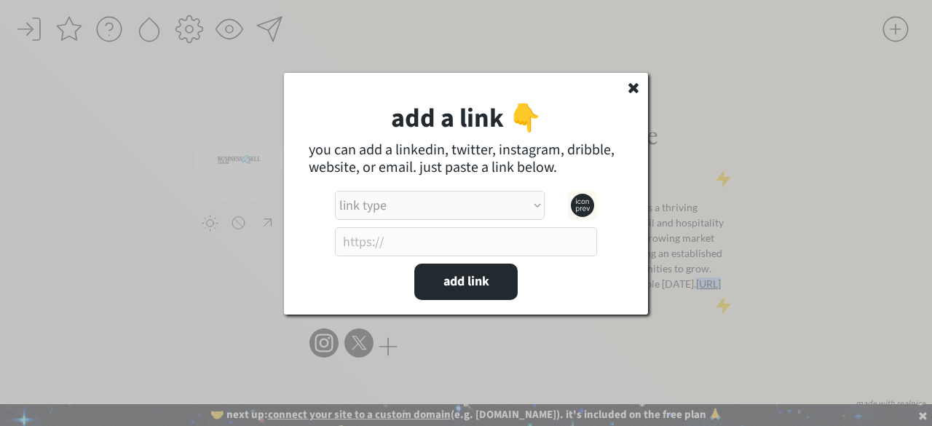
click at [456, 217] on select "link type apple music apple podcasts beehiiv behance bluesky calendar discord d…" at bounding box center [440, 205] width 210 height 29
select select ""facebook0""
click at [335, 191] on select "link type apple music apple podcasts beehiiv behance bluesky calendar discord d…" at bounding box center [440, 205] width 210 height 29
click at [426, 266] on button "add link" at bounding box center [465, 282] width 103 height 36
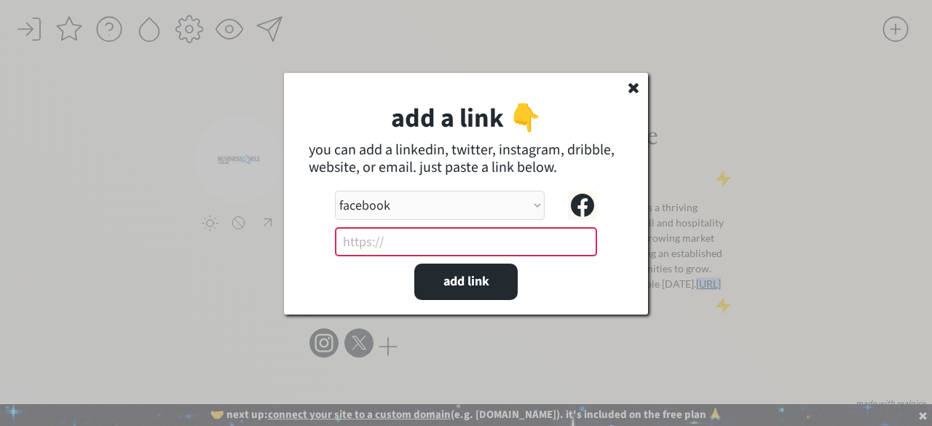
click at [412, 249] on input "input" at bounding box center [466, 241] width 262 height 29
paste input "https://www.facebook.com/business2sell"
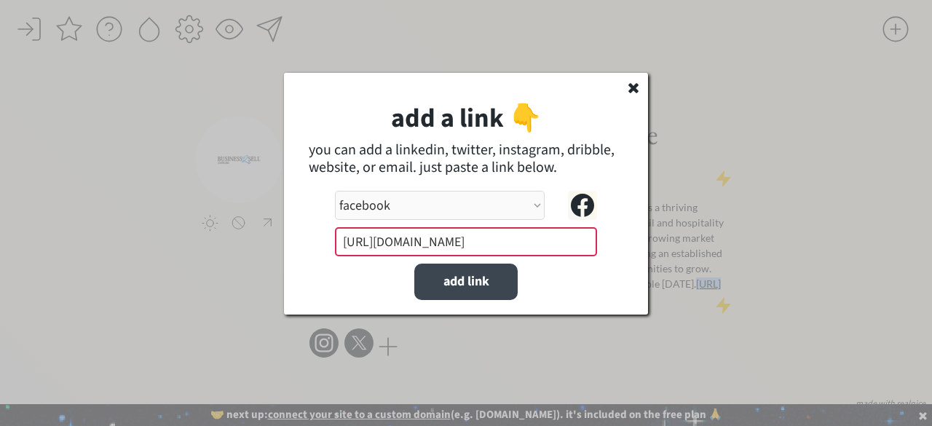
type input "https://www.facebook.com/business2sell"
click at [448, 279] on button "add link" at bounding box center [465, 282] width 103 height 36
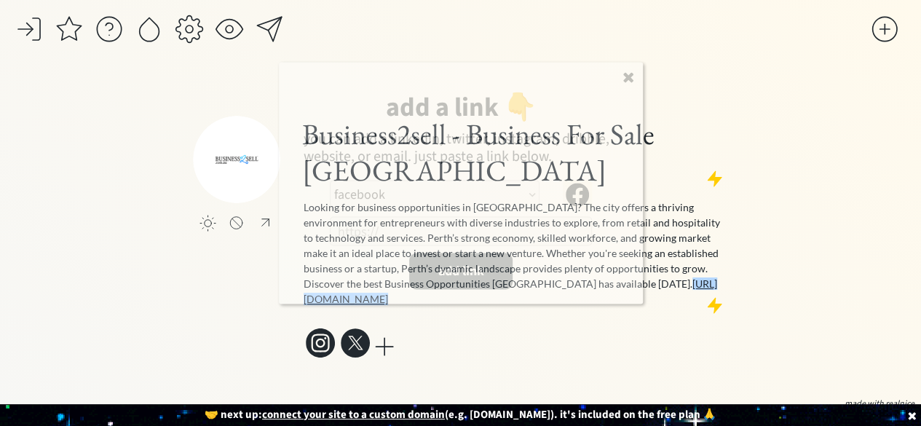
select select ""PLACEHOLDER_1427118222253""
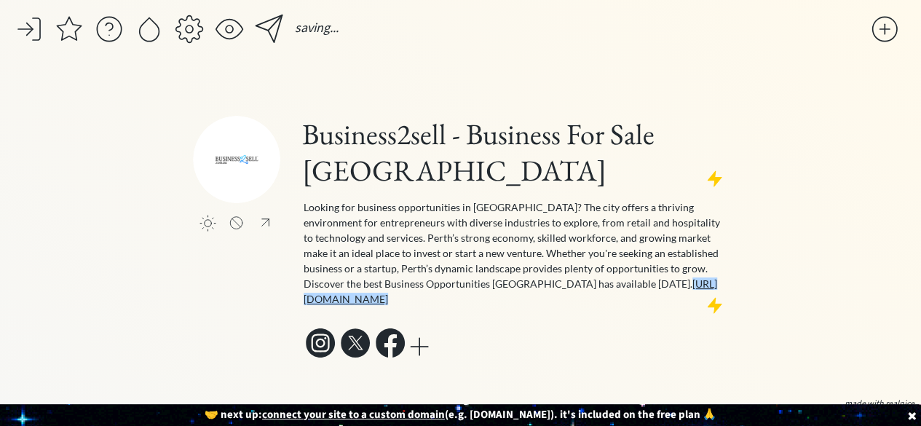
click at [488, 325] on div "Business2sell - Business For Sale Perth Looking for business opportunities in P…" at bounding box center [514, 239] width 428 height 246
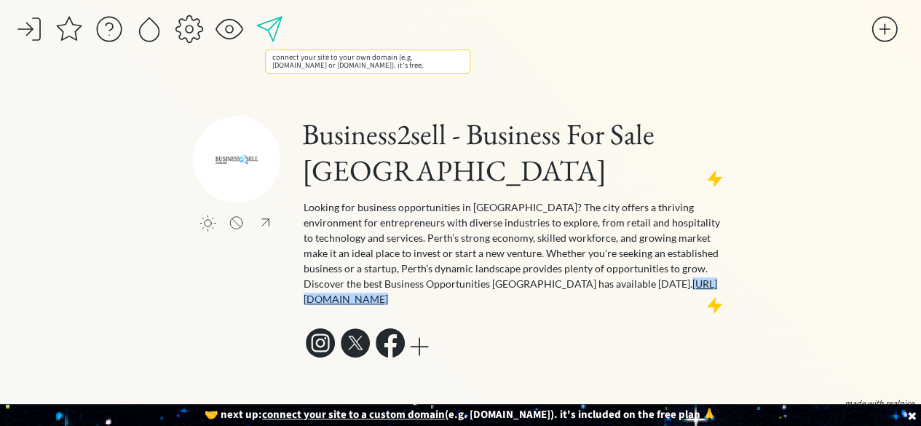
click at [277, 36] on div at bounding box center [269, 29] width 29 height 29
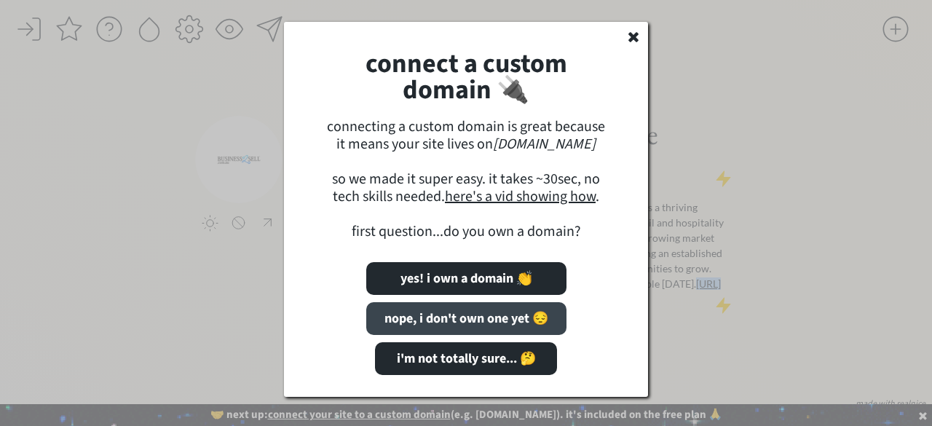
click at [526, 322] on button "nope, i don't own one yet 😔" at bounding box center [466, 318] width 200 height 33
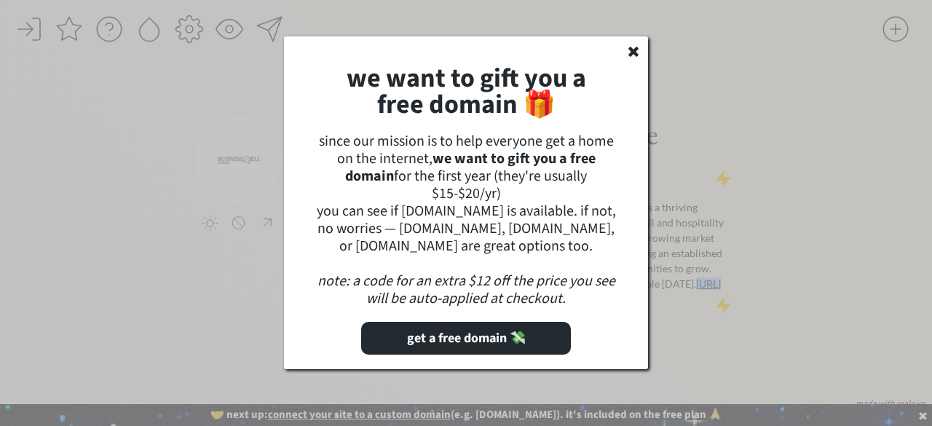
click at [636, 50] on use at bounding box center [633, 52] width 10 height 10
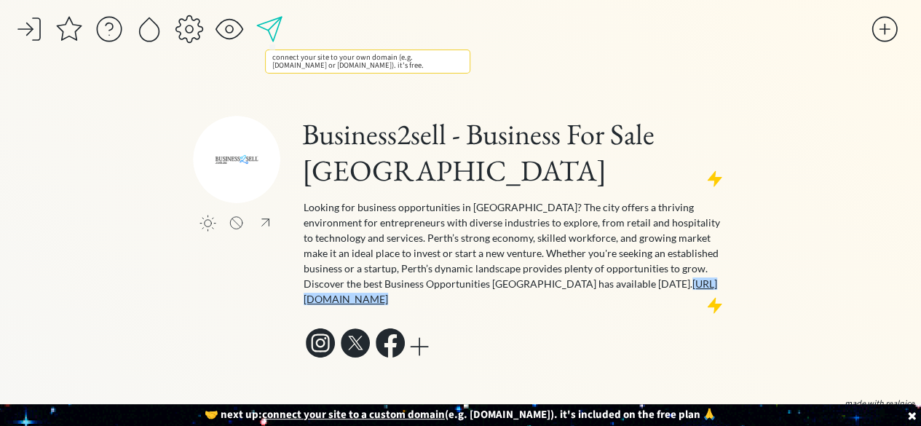
click at [275, 21] on div at bounding box center [269, 29] width 29 height 29
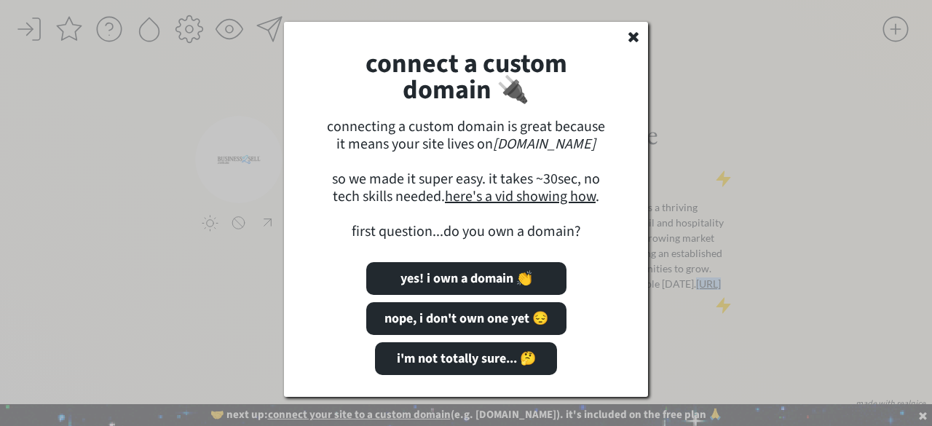
click at [627, 44] on div "connect a custom domain 🔌 connecting a custom domain is great because it means …" at bounding box center [466, 209] width 364 height 375
click at [635, 37] on use at bounding box center [633, 37] width 10 height 10
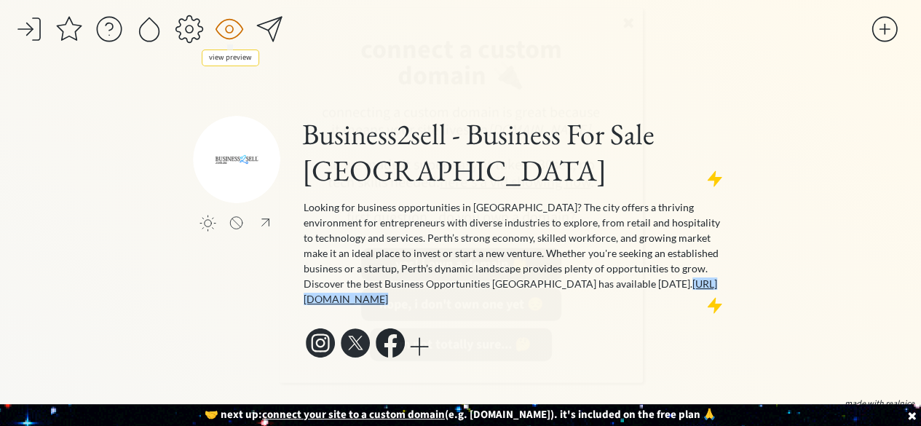
click at [239, 34] on div at bounding box center [229, 29] width 29 height 29
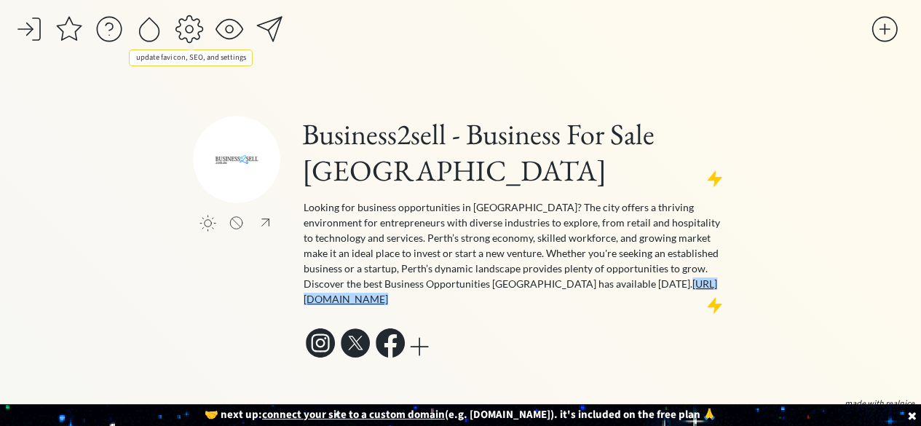
click at [181, 37] on div at bounding box center [189, 29] width 29 height 29
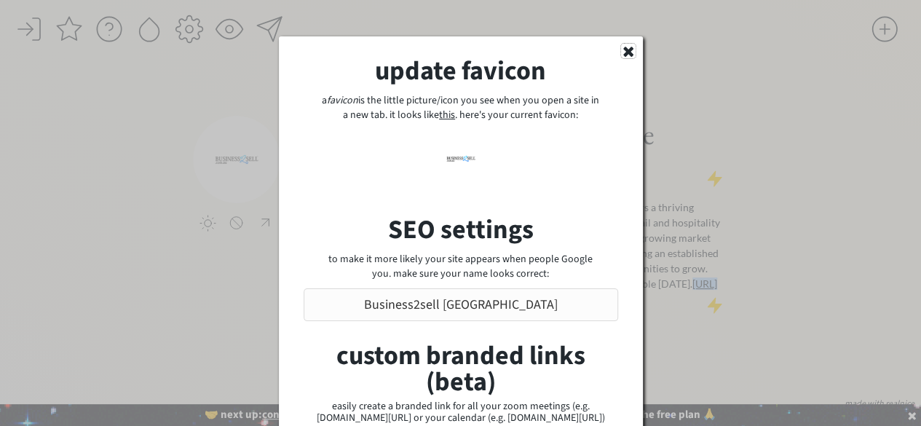
click at [627, 57] on icon at bounding box center [628, 51] width 15 height 15
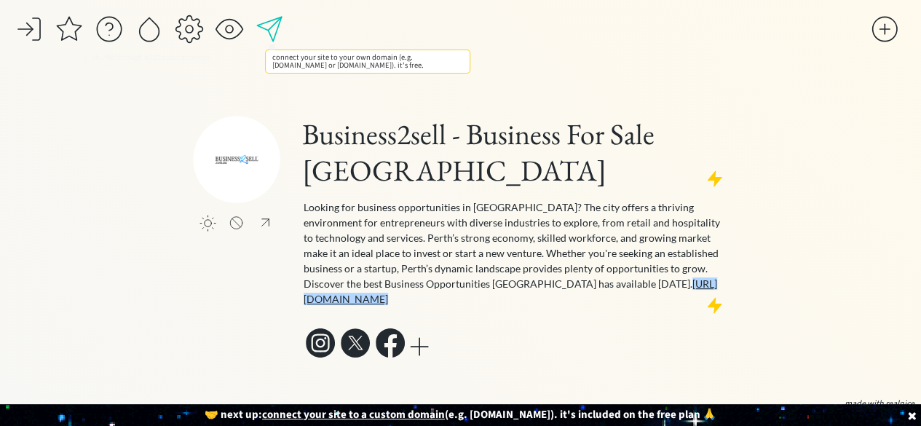
click at [274, 28] on div at bounding box center [269, 29] width 29 height 29
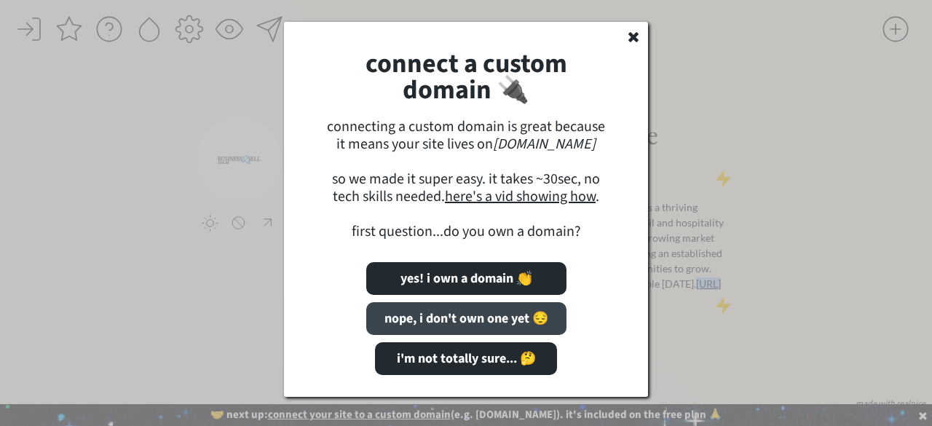
click at [460, 306] on button "nope, i don't own one yet 😔" at bounding box center [466, 318] width 200 height 33
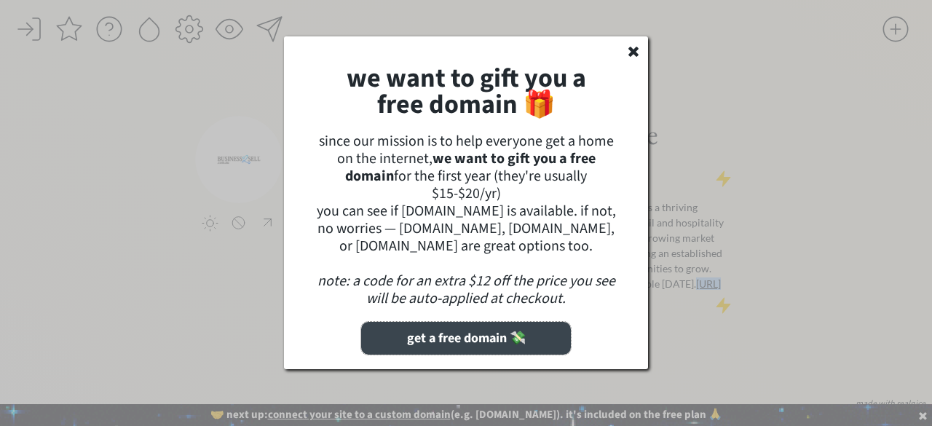
click at [459, 331] on button "get a free domain 💸" at bounding box center [466, 338] width 210 height 33
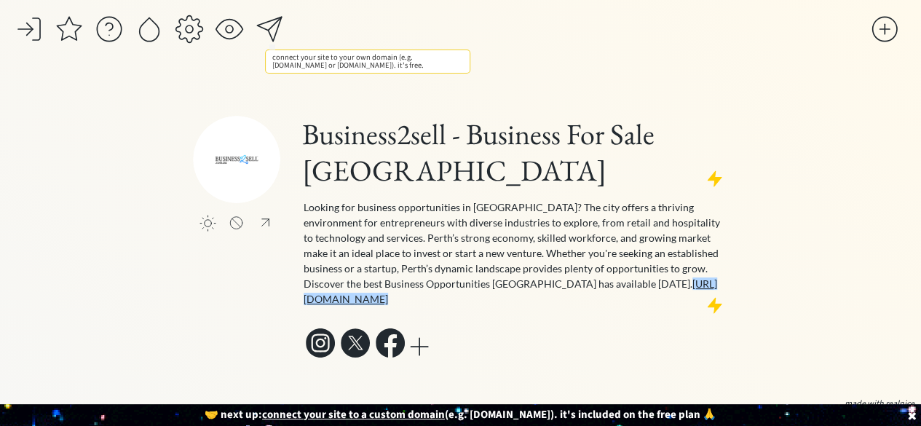
click at [274, 25] on div at bounding box center [269, 29] width 29 height 29
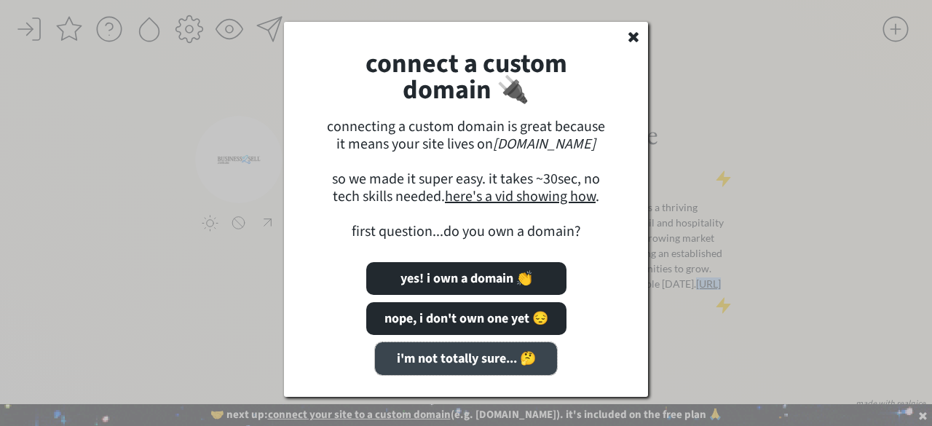
click at [467, 366] on button "i'm not totally sure... 🤔" at bounding box center [466, 358] width 182 height 33
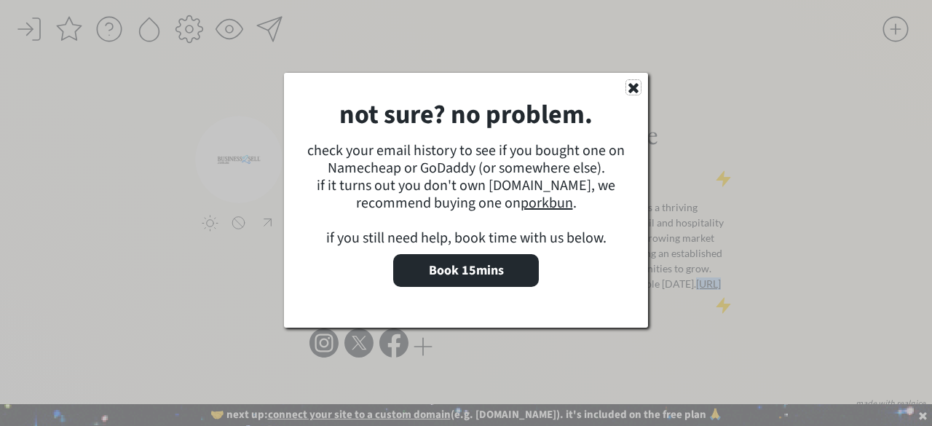
click at [640, 89] on icon at bounding box center [633, 87] width 15 height 15
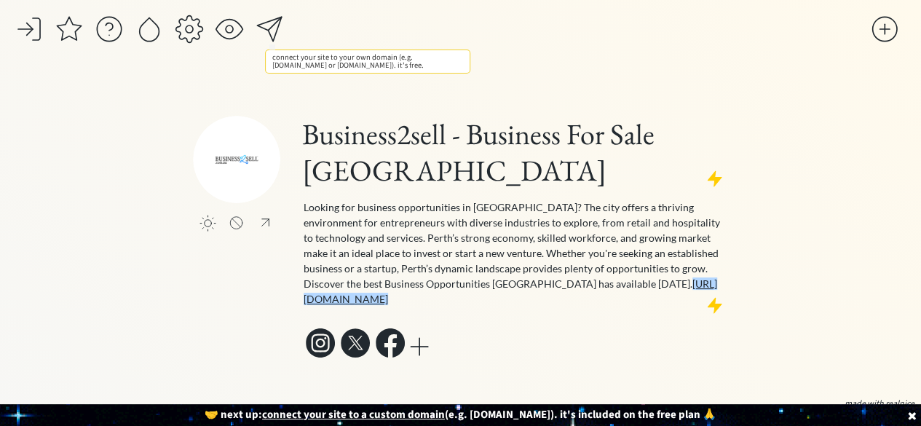
click at [272, 28] on div at bounding box center [269, 29] width 29 height 29
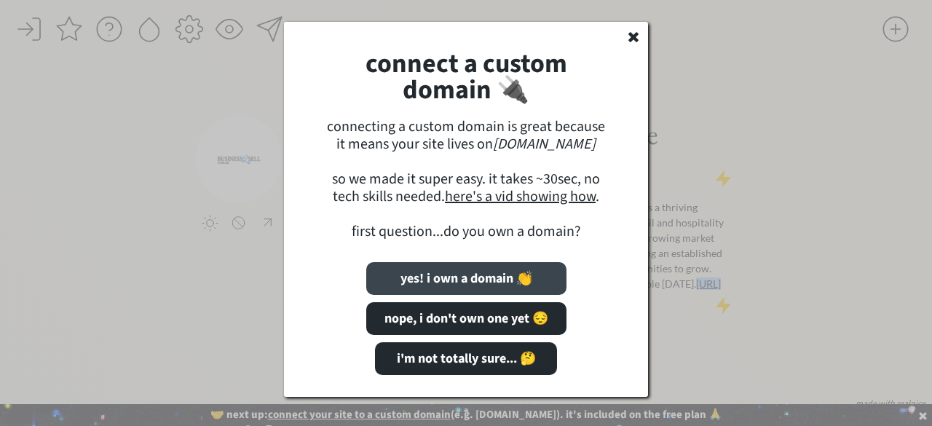
click at [456, 288] on button "yes! i own a domain 👏" at bounding box center [466, 278] width 200 height 33
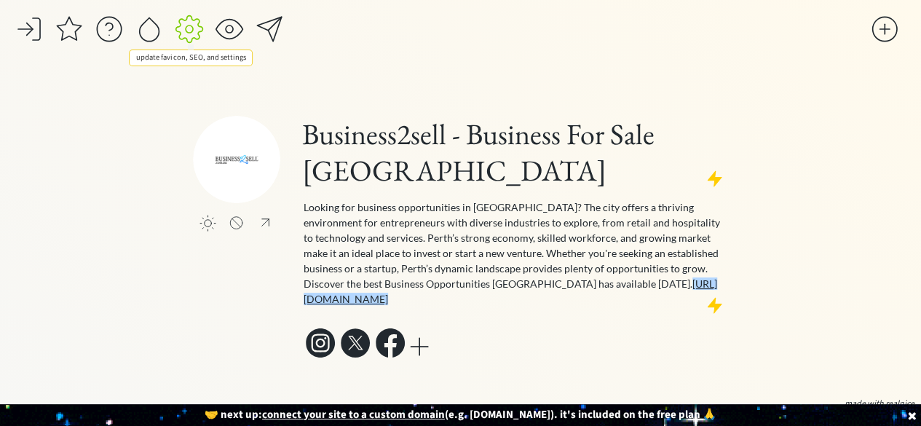
click at [189, 29] on div at bounding box center [189, 29] width 29 height 29
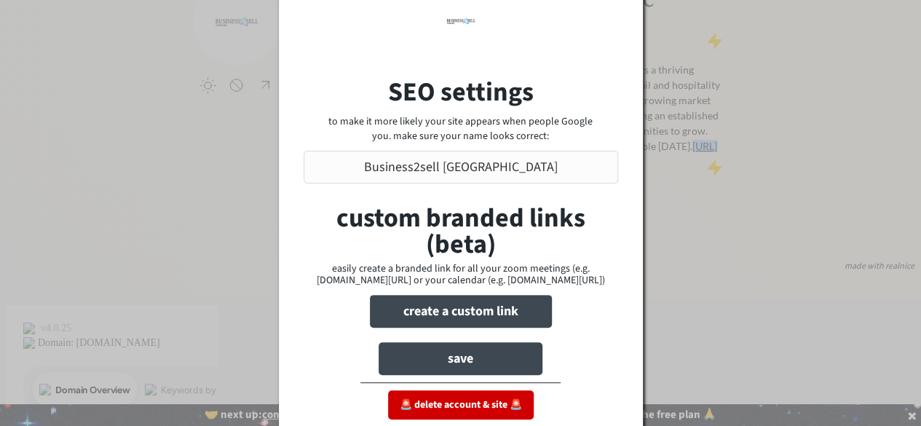
scroll to position [146, 0]
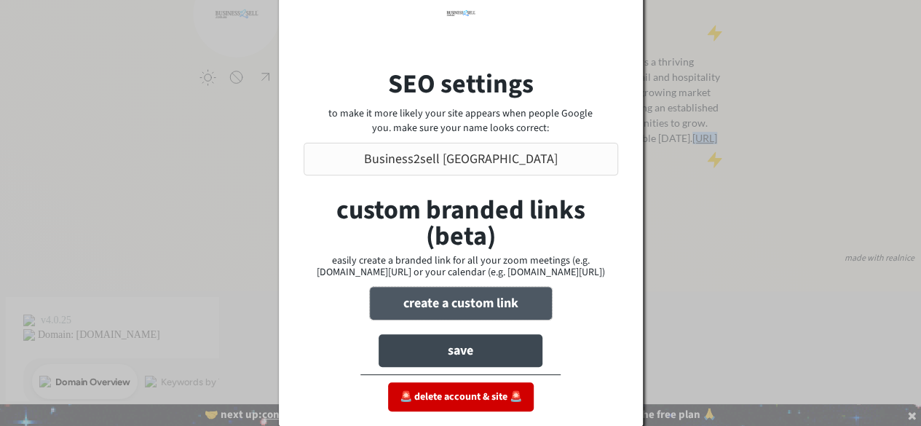
click at [461, 303] on button "create a custom link" at bounding box center [461, 303] width 182 height 33
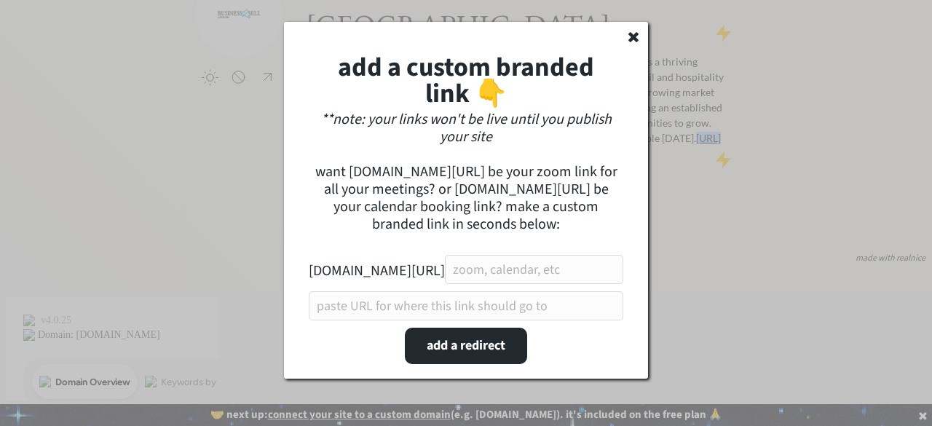
click at [471, 274] on input "input" at bounding box center [534, 269] width 178 height 29
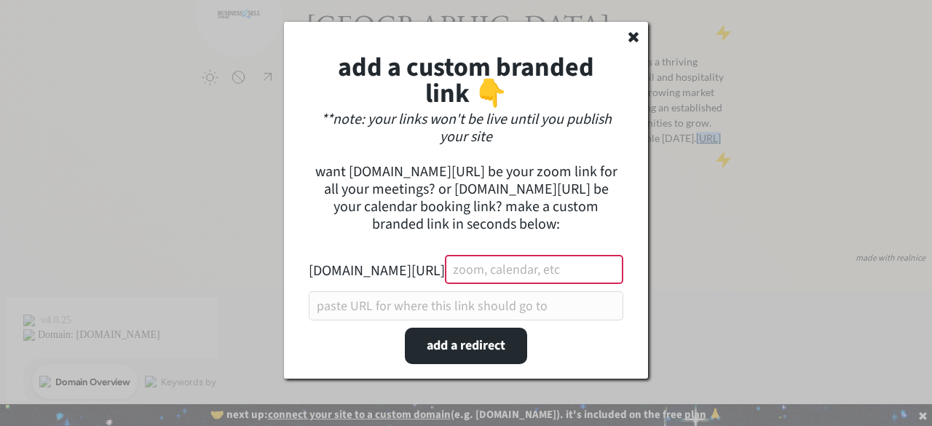
paste input "business2sellperth"
type input "business2sellperth"
click at [454, 295] on input "input" at bounding box center [466, 305] width 314 height 29
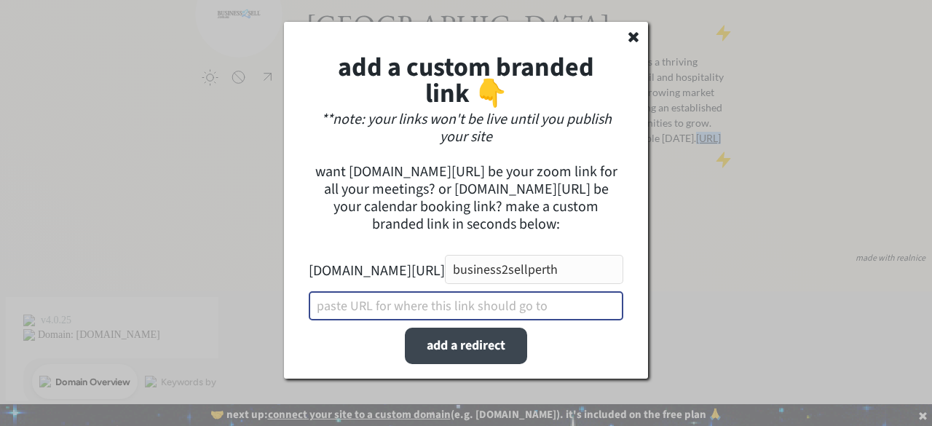
click at [492, 341] on button "add a redirect" at bounding box center [466, 346] width 122 height 36
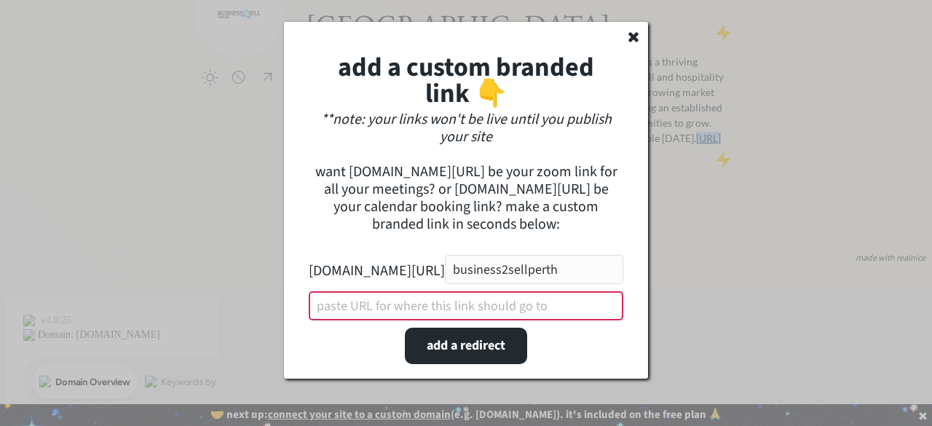
paste input "https://www.business2sell.com.au/"
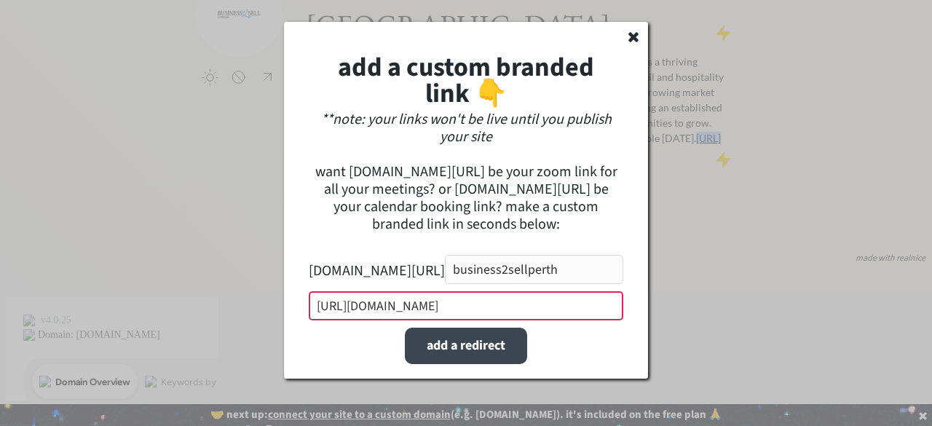
type input "https://www.business2sell.com.au/"
click at [454, 349] on button "add a redirect" at bounding box center [466, 346] width 122 height 36
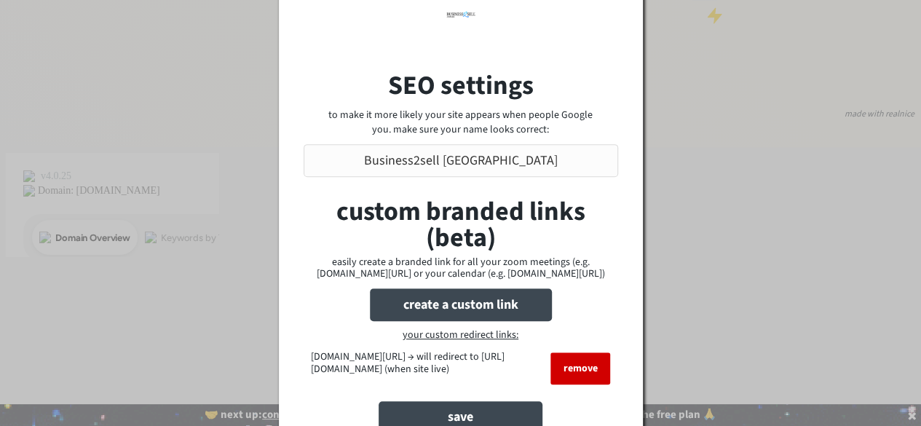
scroll to position [356, 0]
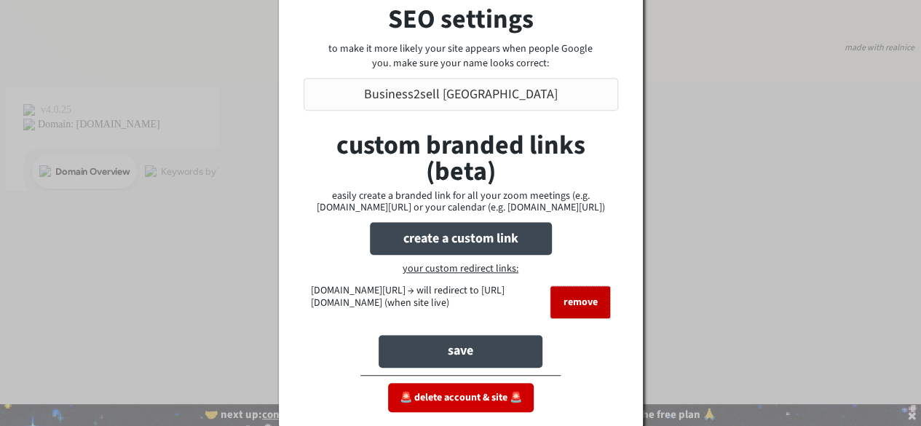
click at [566, 304] on button "remove" at bounding box center [580, 302] width 60 height 32
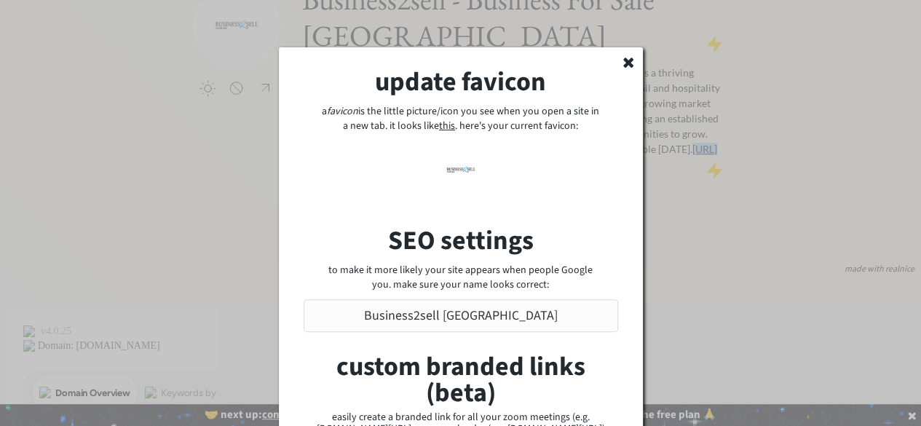
scroll to position [132, 0]
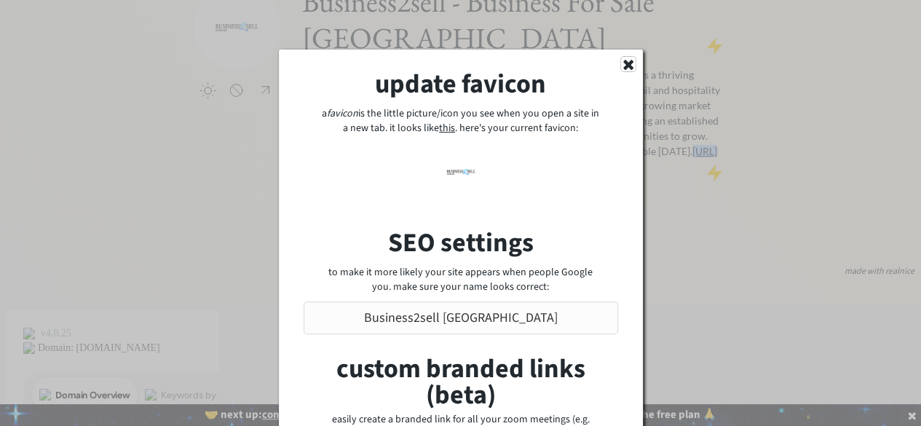
click at [623, 66] on icon at bounding box center [628, 64] width 15 height 15
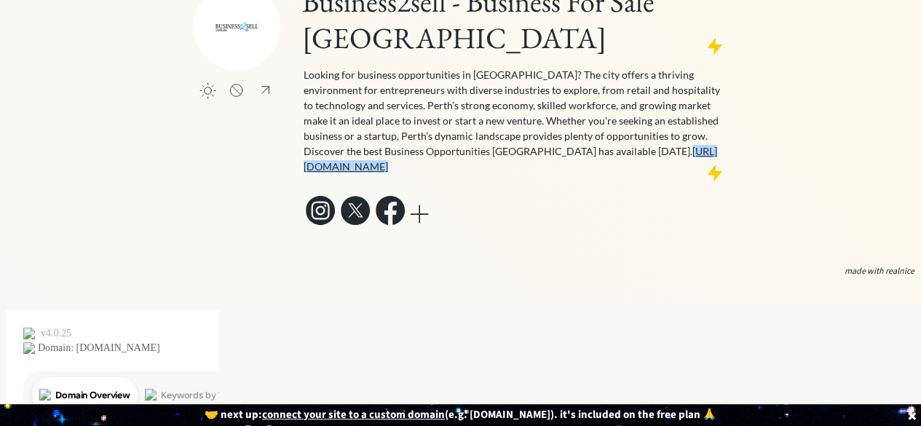
scroll to position [0, 0]
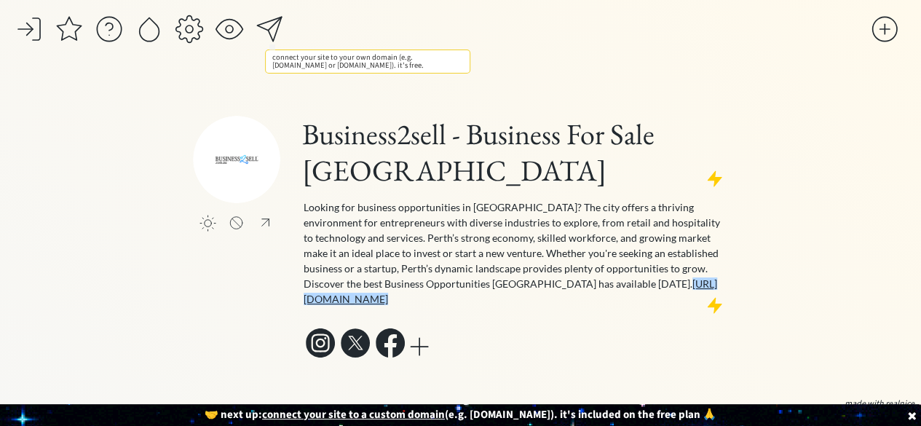
click at [266, 26] on div at bounding box center [269, 29] width 29 height 29
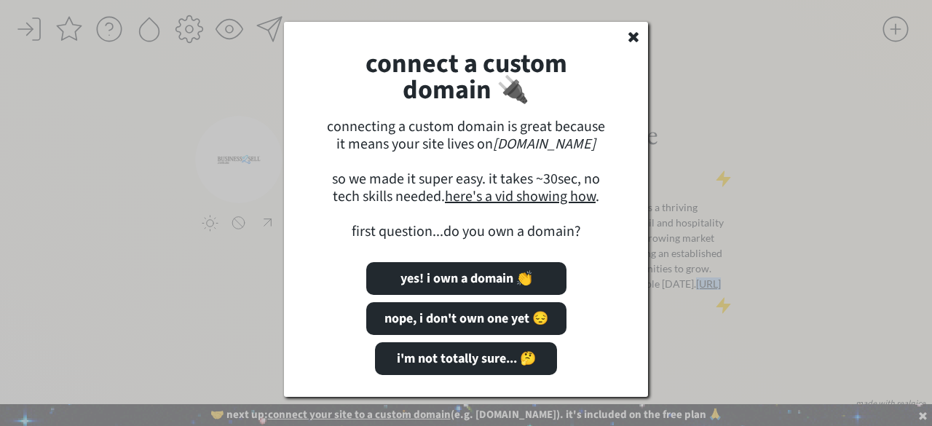
click at [629, 37] on icon at bounding box center [633, 36] width 15 height 15
